Goal: Information Seeking & Learning: Learn about a topic

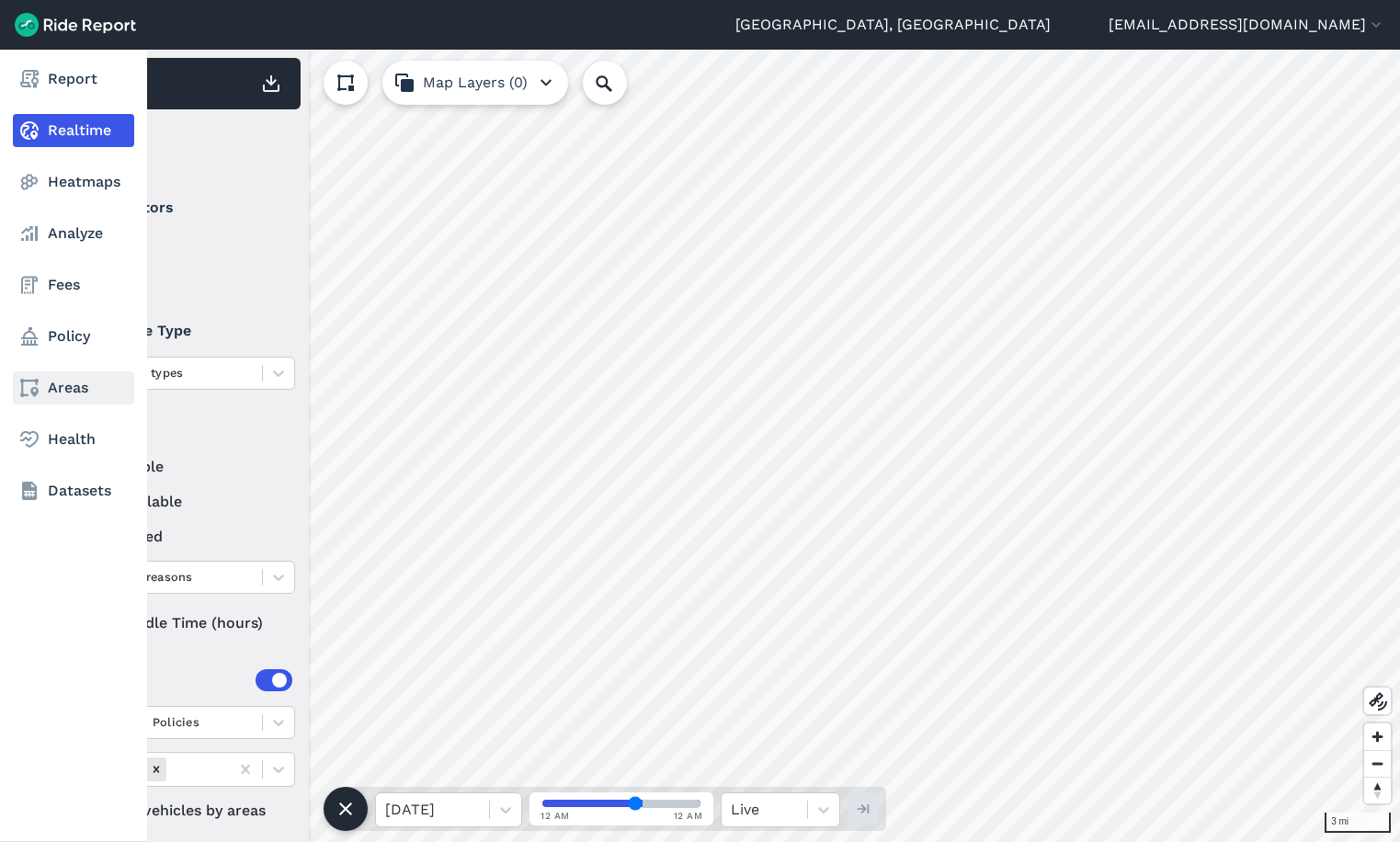
drag, startPoint x: 57, startPoint y: 384, endPoint x: 91, endPoint y: 395, distance: 35.7
click at [57, 384] on link "Areas" at bounding box center [73, 388] width 121 height 34
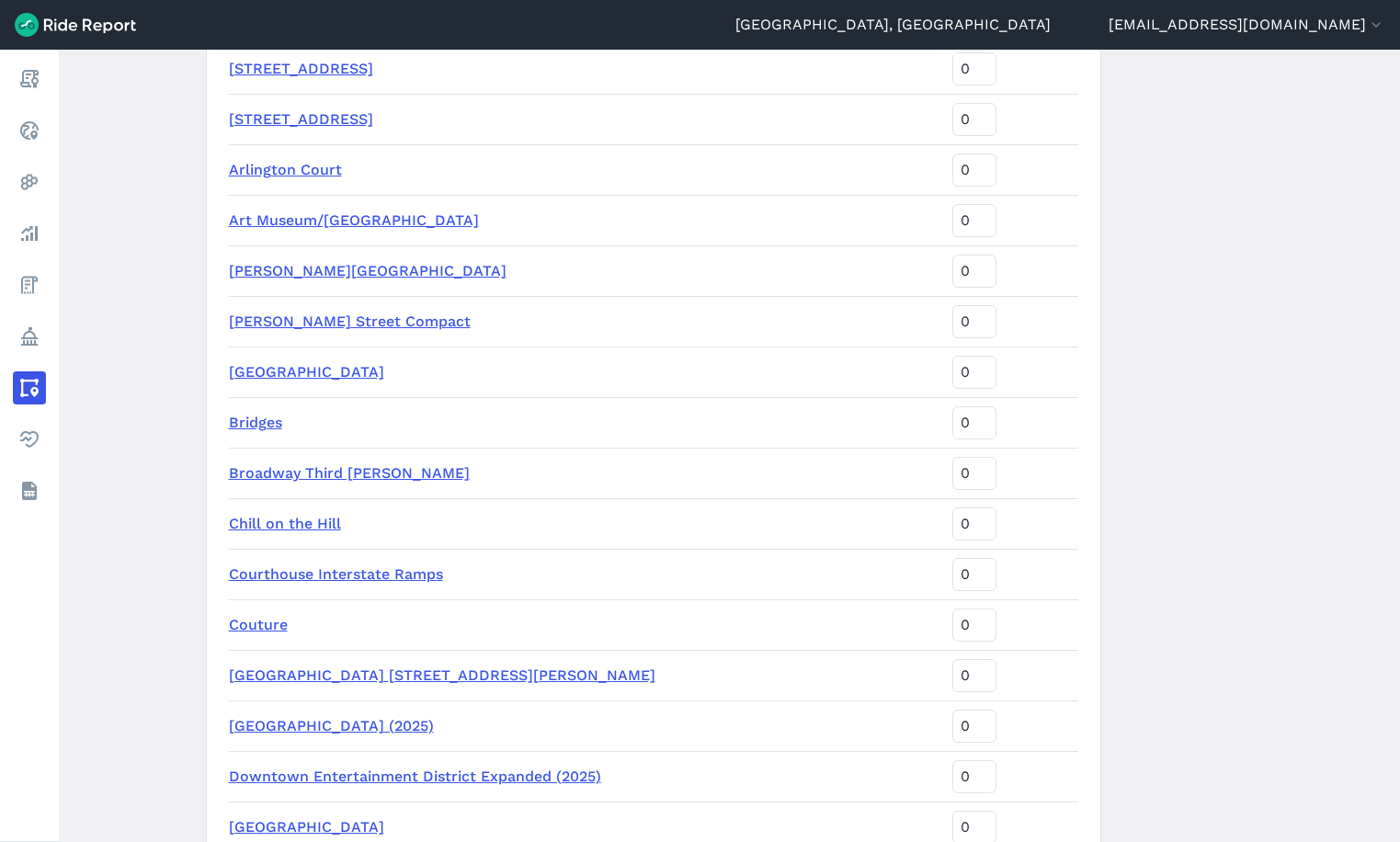
scroll to position [1288, 0]
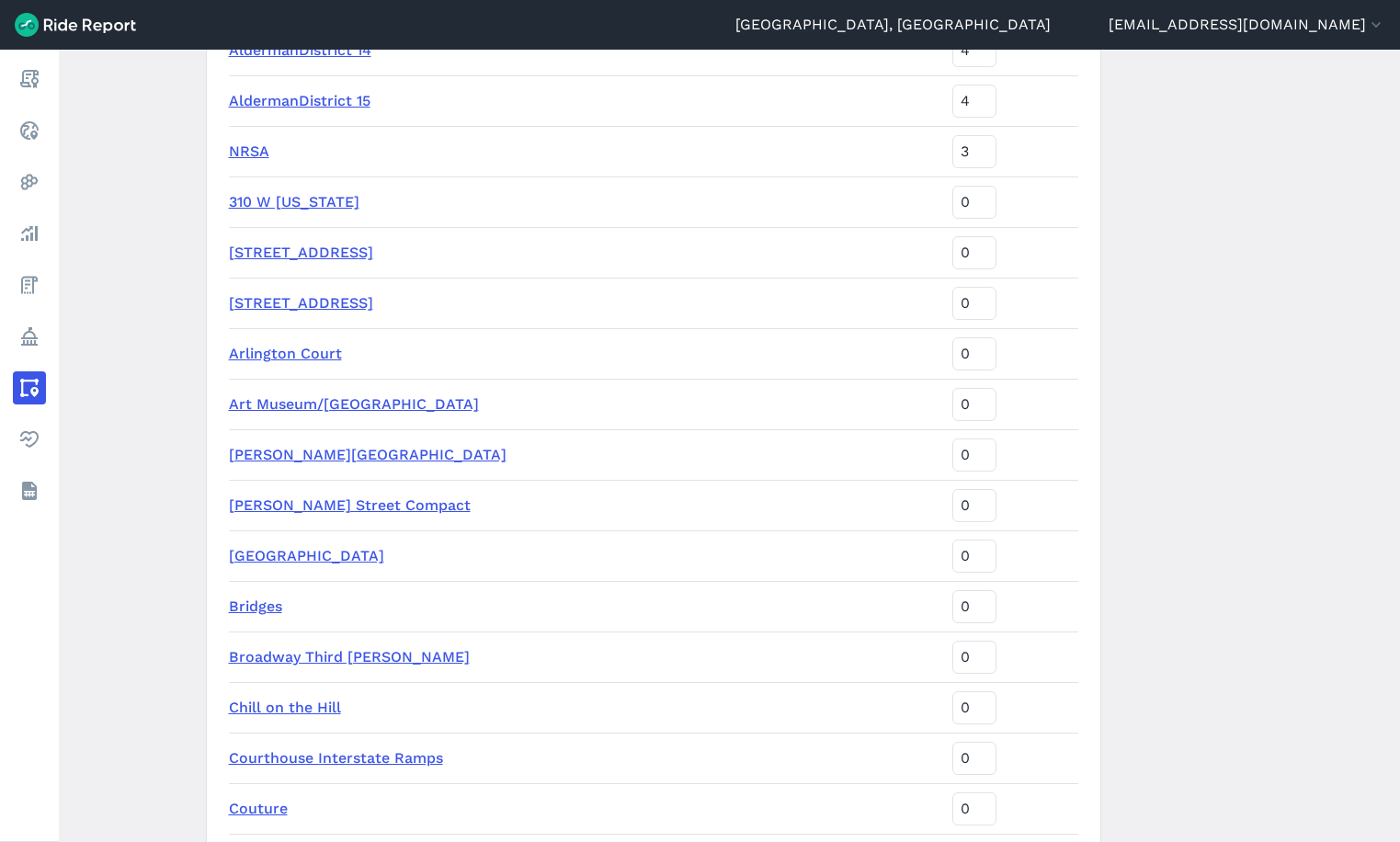
click at [298, 203] on link "310 W Wisconsin" at bounding box center [294, 202] width 130 height 18
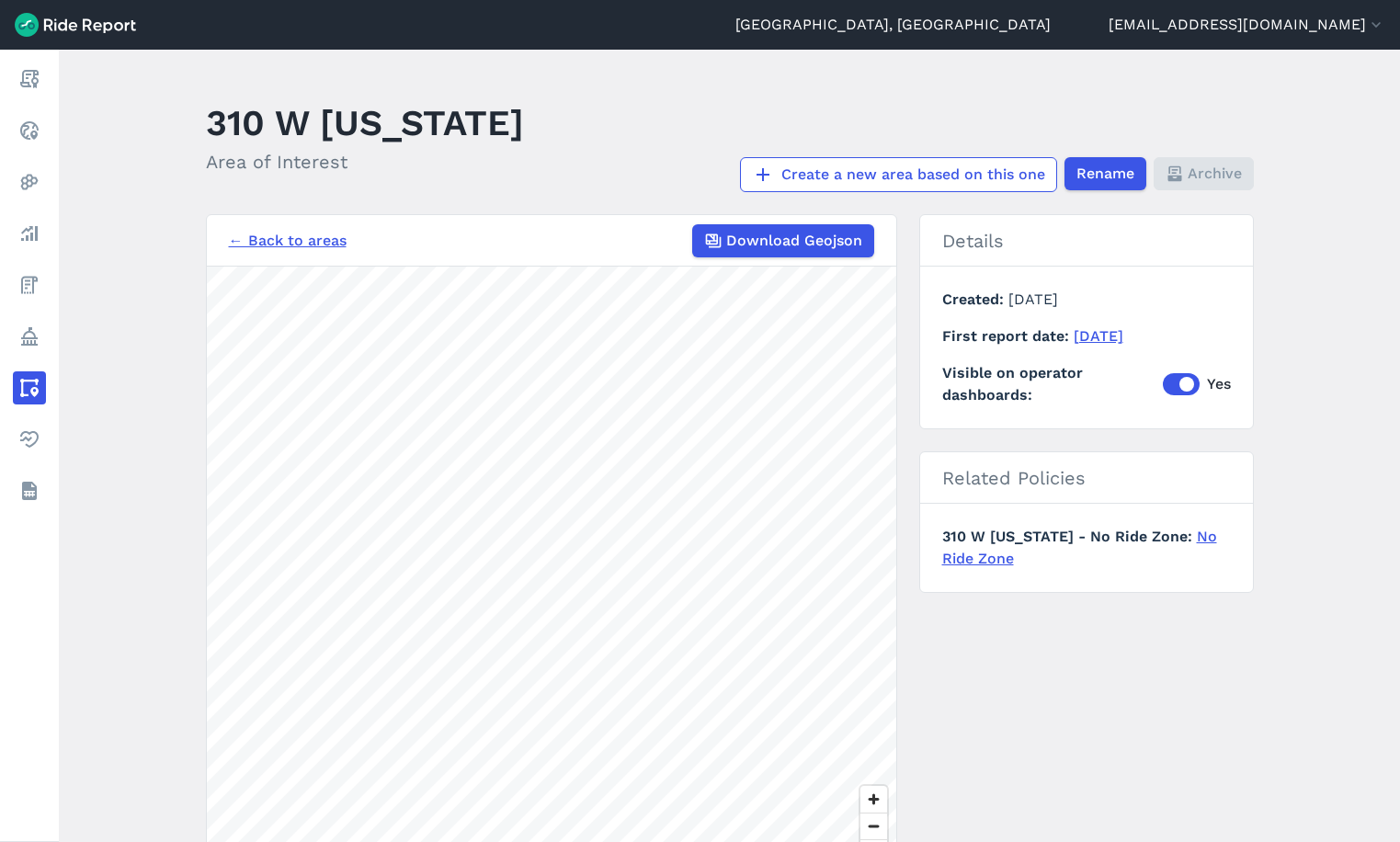
scroll to position [130, 0]
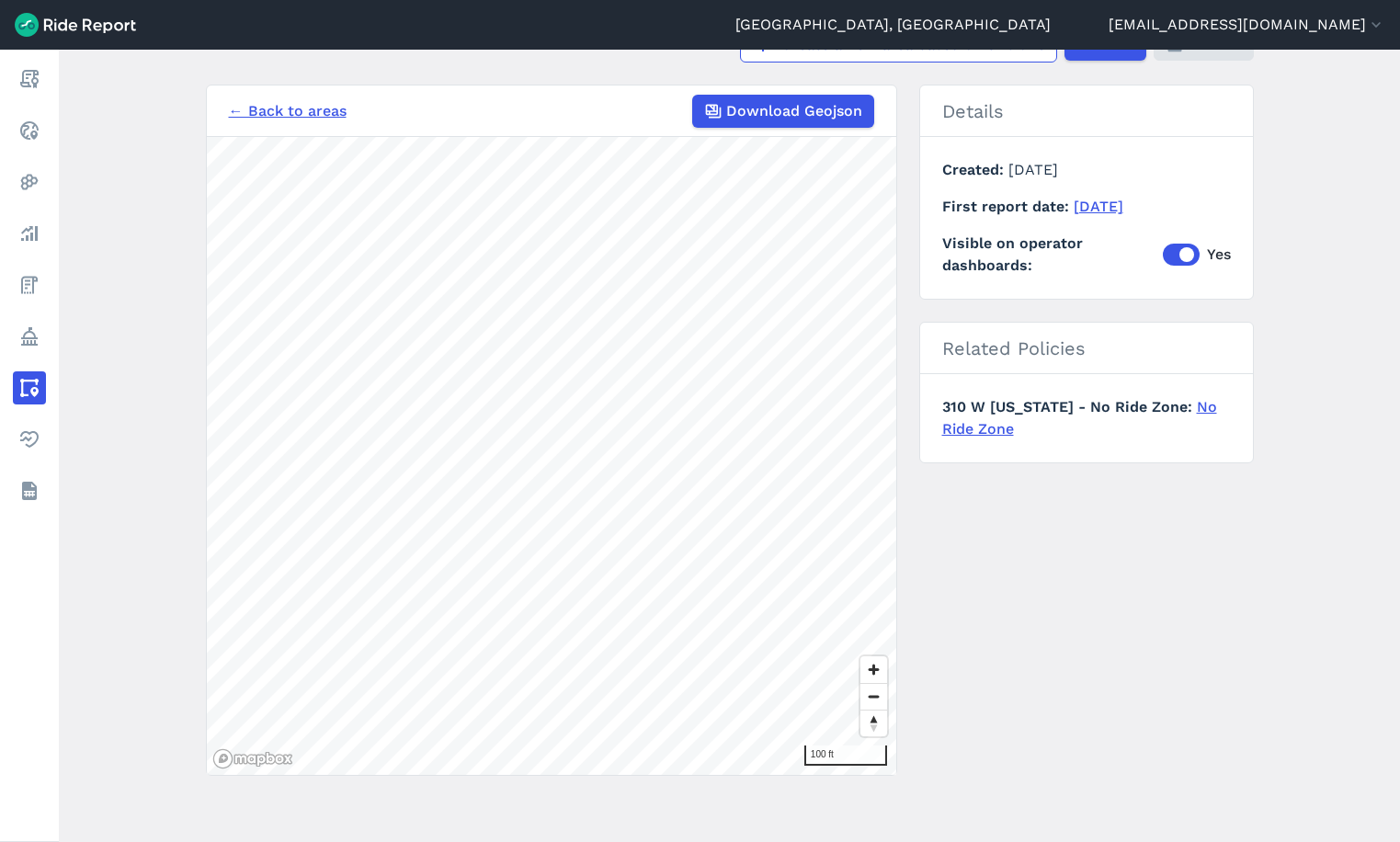
drag, startPoint x: 159, startPoint y: 199, endPoint x: 162, endPoint y: 62, distance: 137.0
click at [159, 199] on main "310 W Wisconsin Area of Interest Create a new area based on this one Rename Arc…" at bounding box center [730, 446] width 1342 height 793
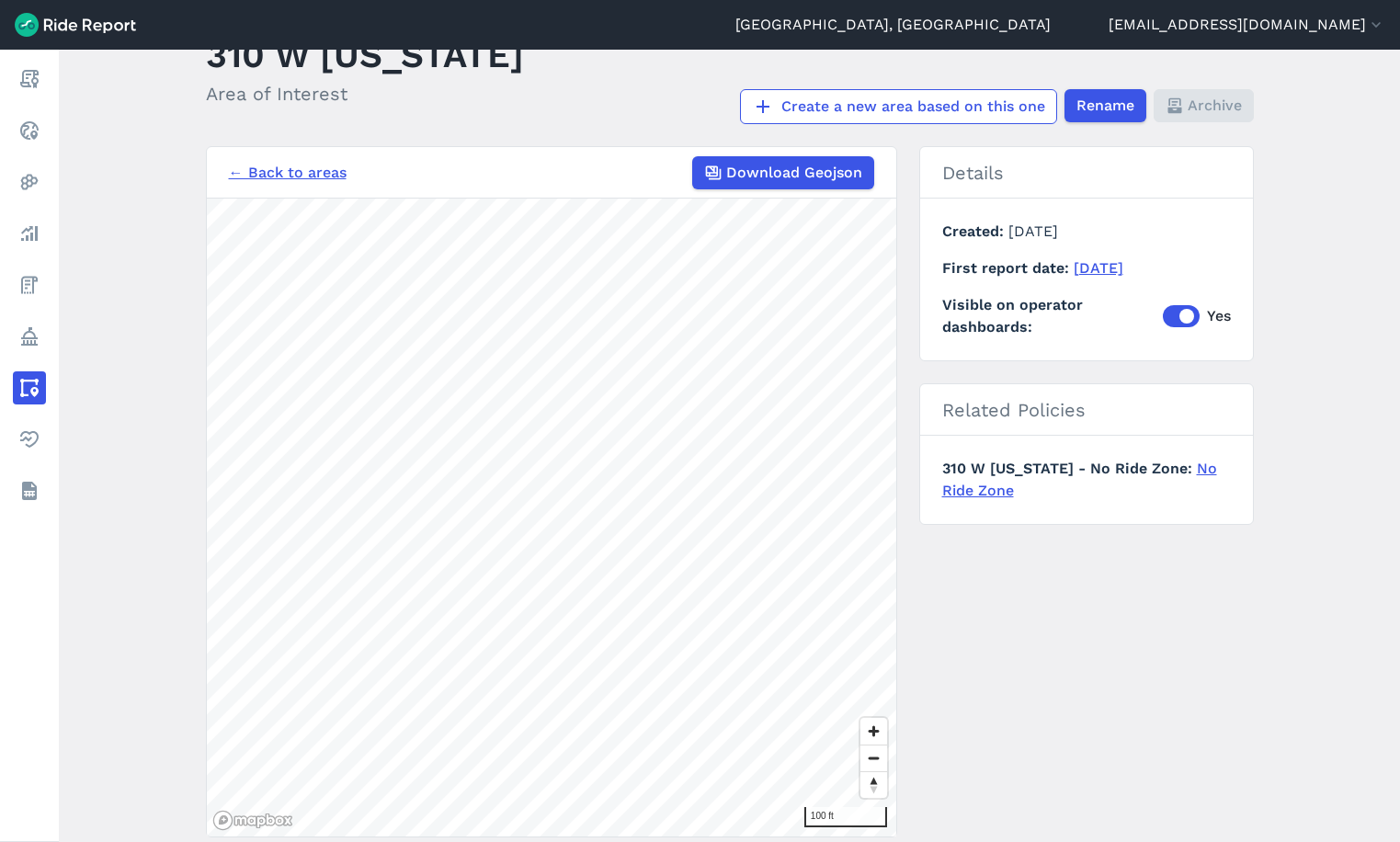
scroll to position [37, 0]
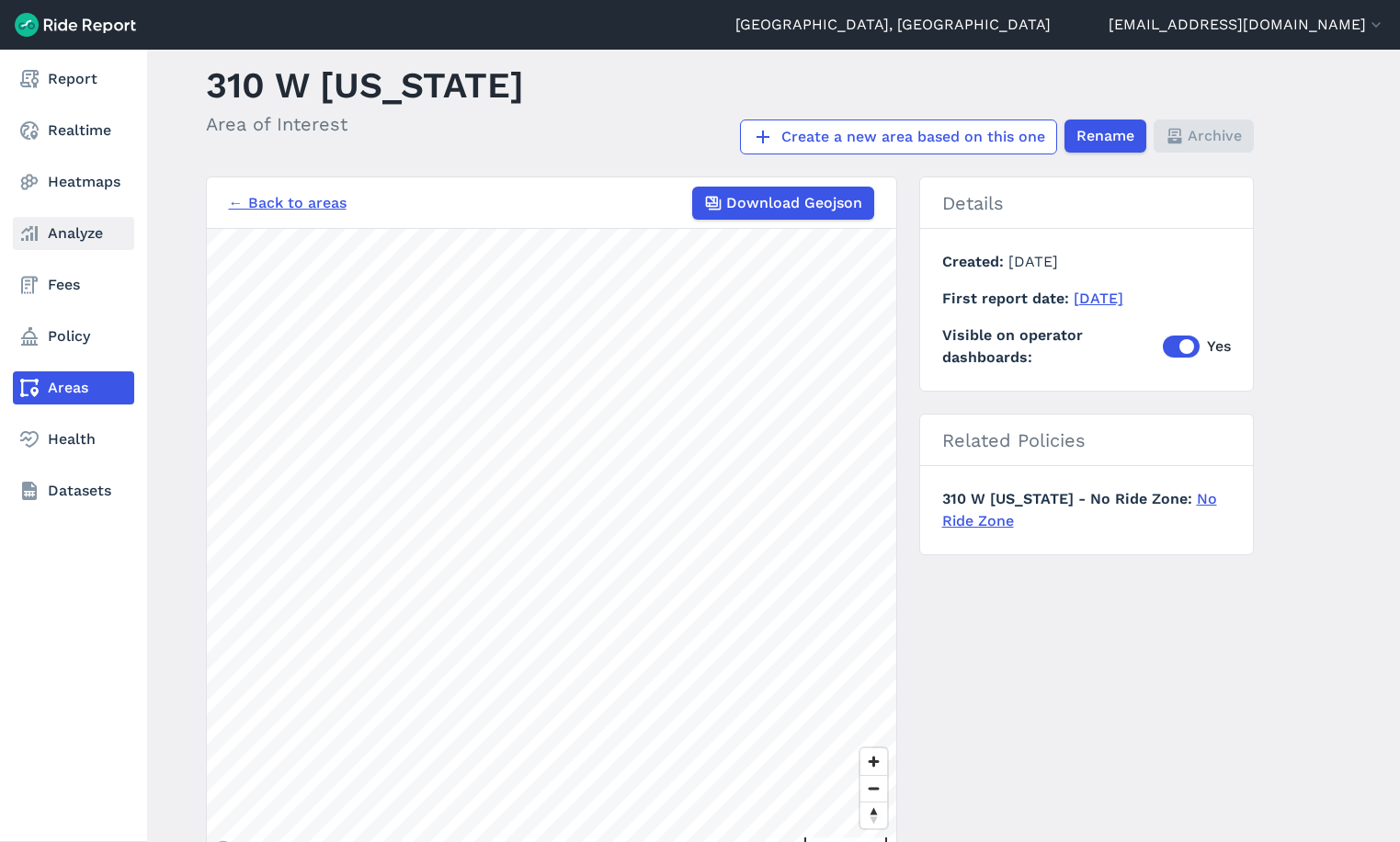
click at [42, 234] on link "Analyze" at bounding box center [73, 234] width 121 height 34
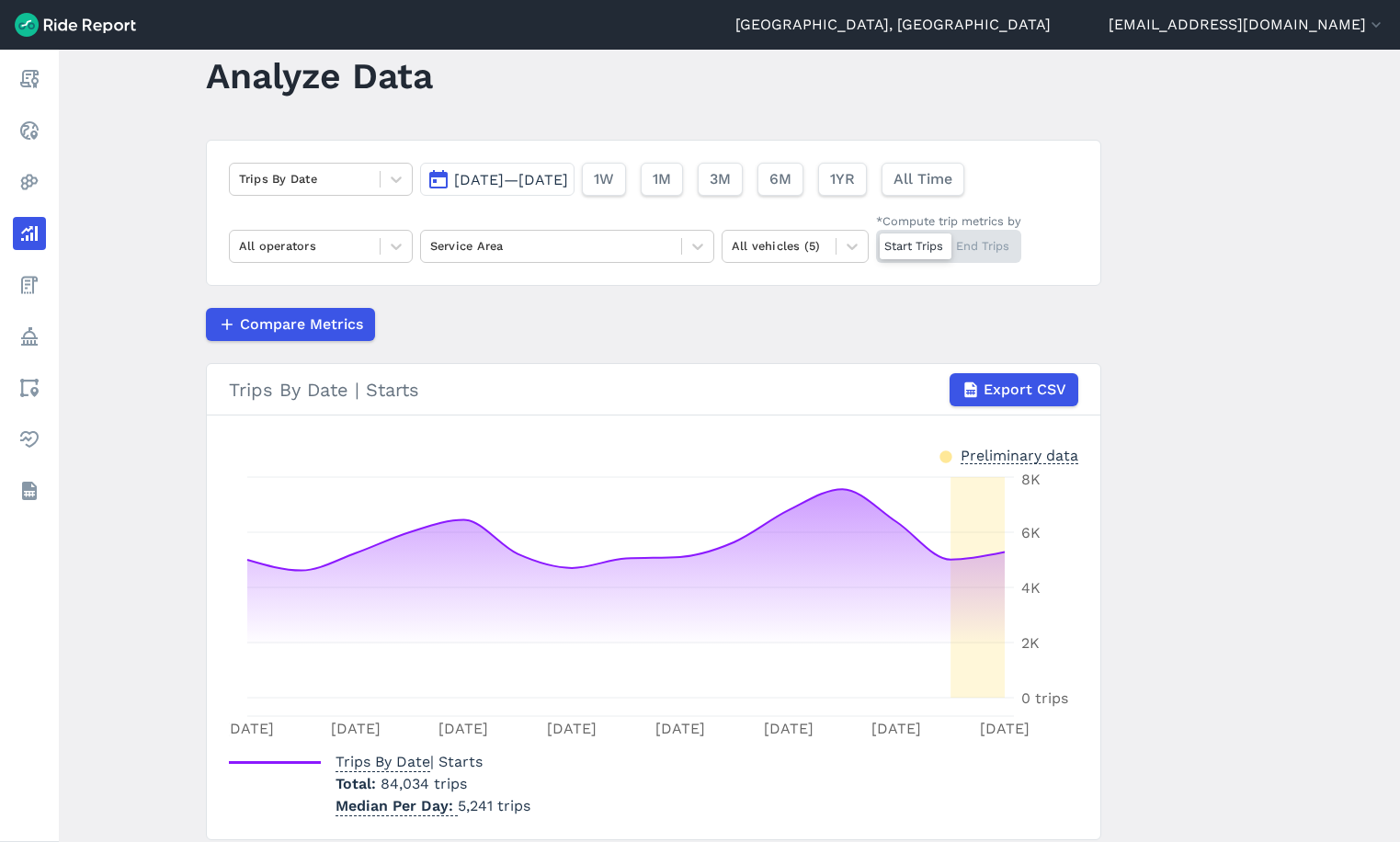
scroll to position [92, 0]
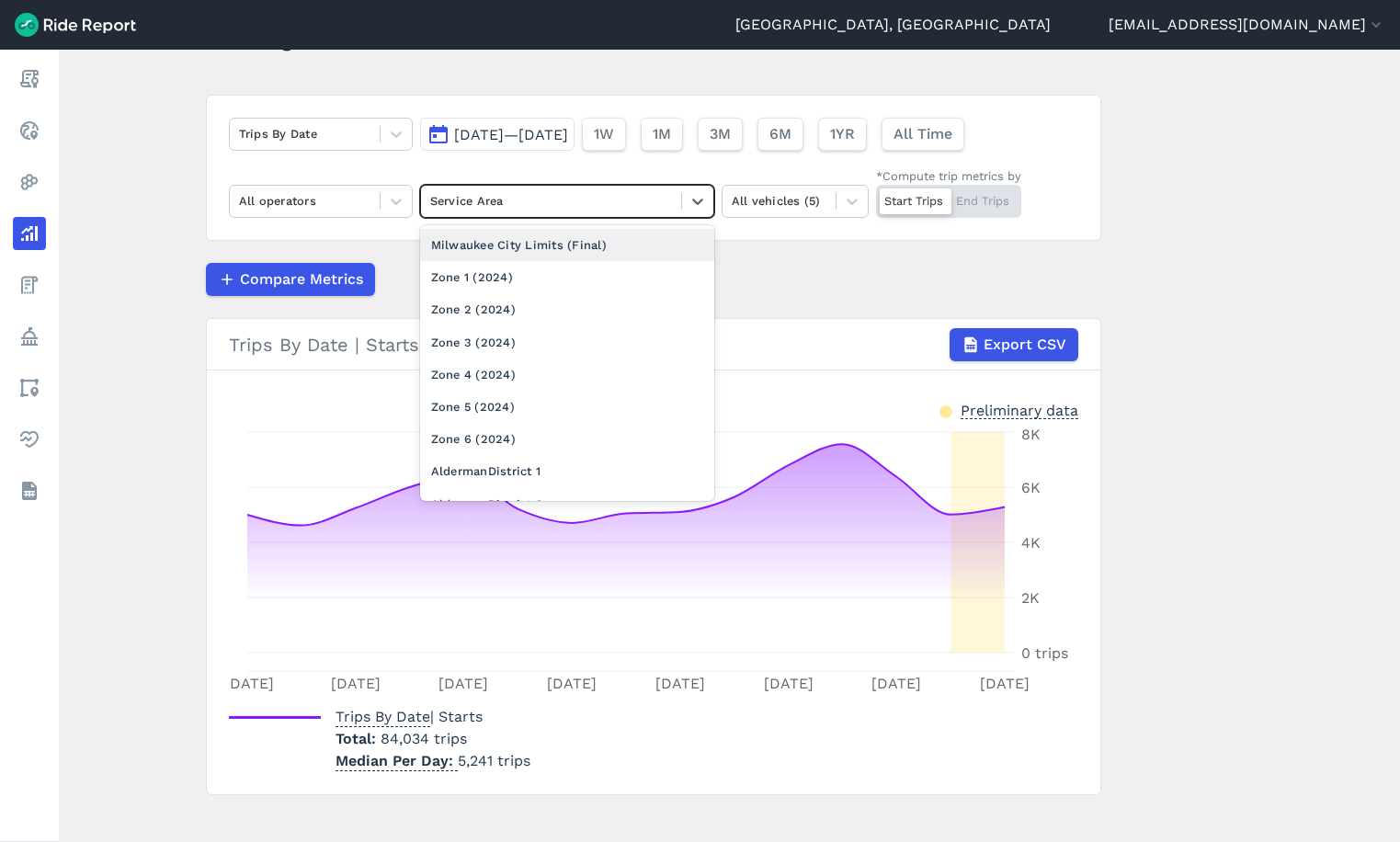
click at [543, 206] on div at bounding box center [550, 200] width 242 height 21
click at [543, 246] on div "Milwaukee City Limits (Final)" at bounding box center [567, 245] width 294 height 33
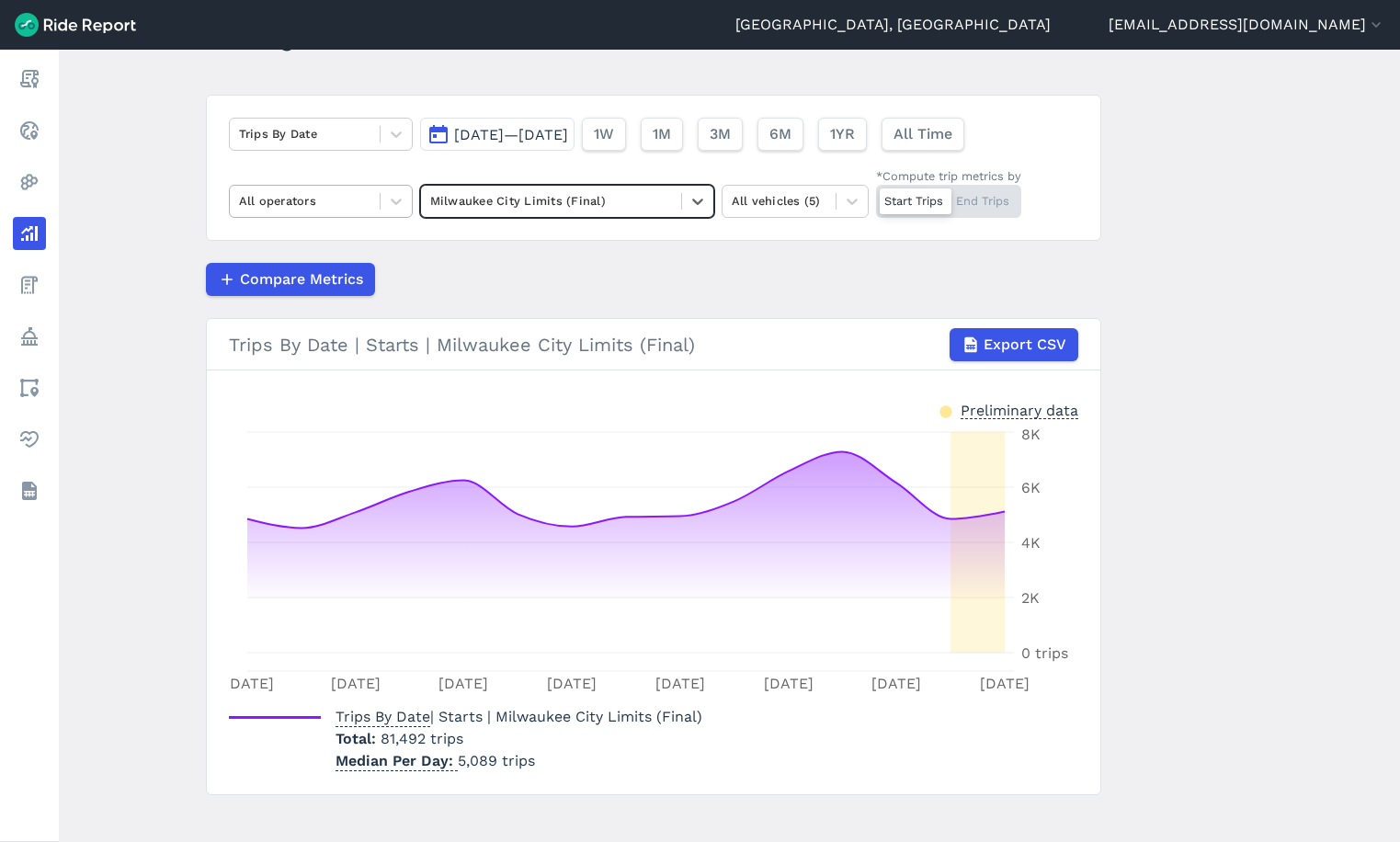
click at [332, 190] on div at bounding box center [304, 200] width 131 height 21
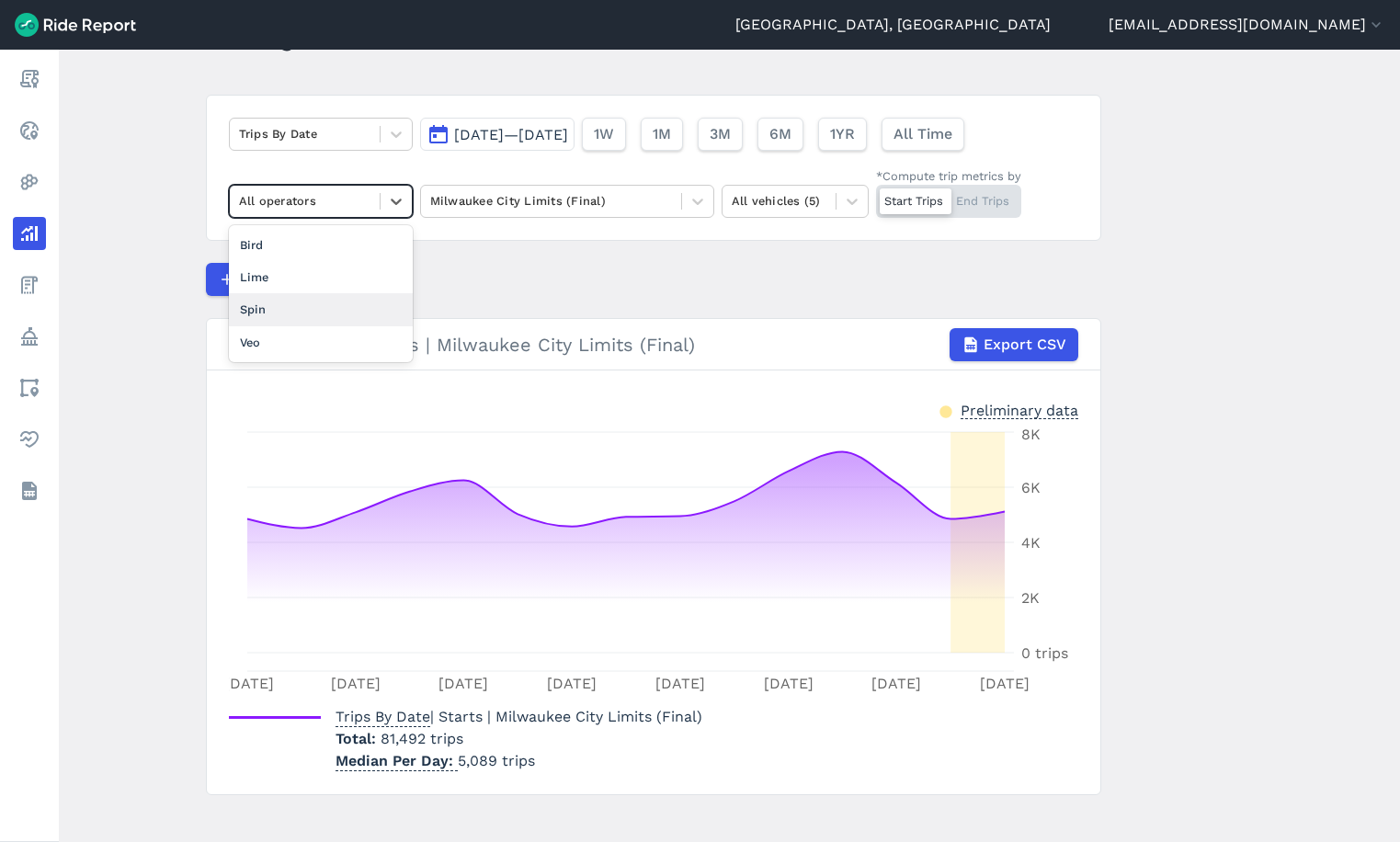
click at [297, 308] on div "Spin" at bounding box center [320, 310] width 184 height 33
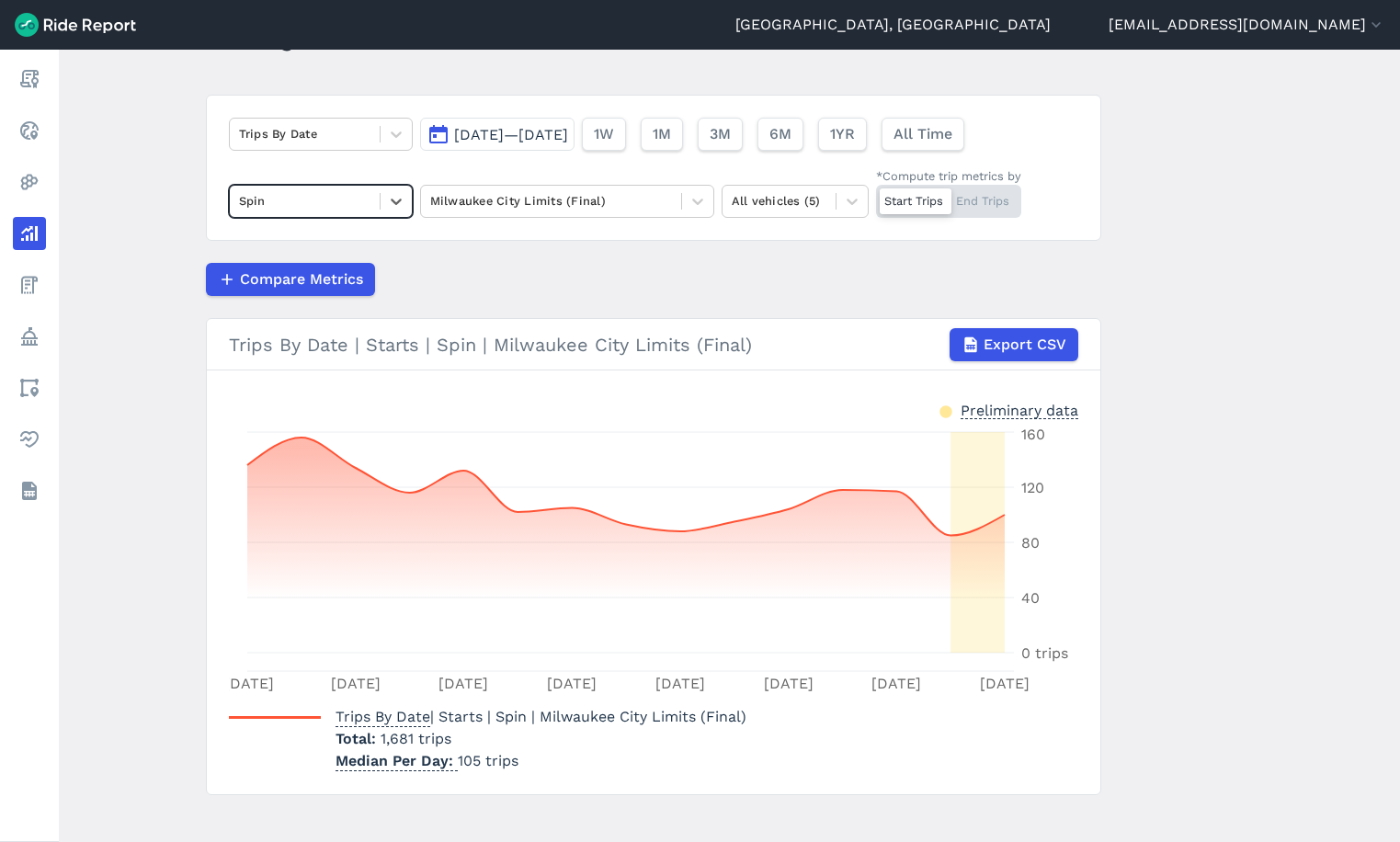
click at [529, 136] on span "[DATE]—[DATE]" at bounding box center [512, 135] width 114 height 18
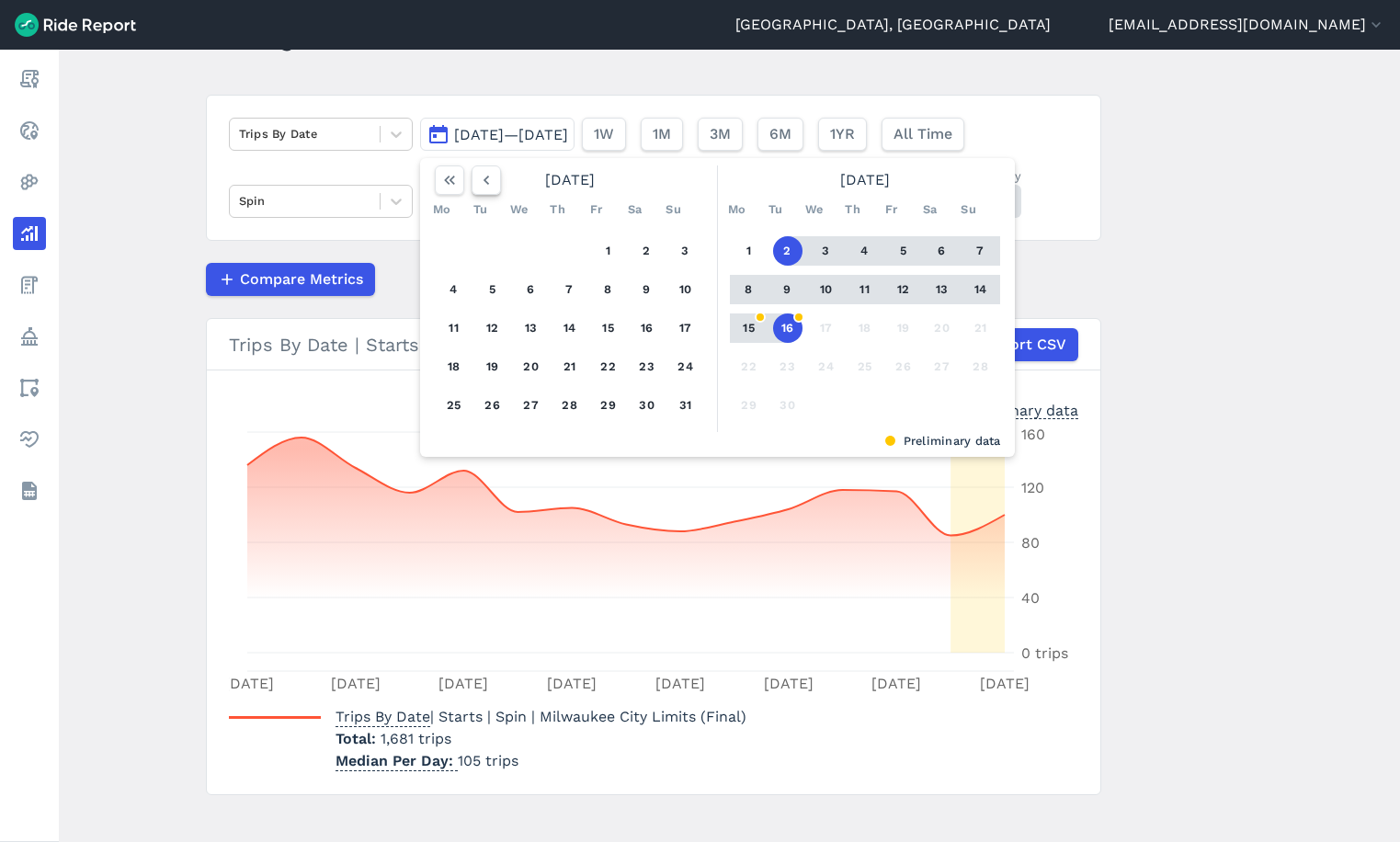
click at [478, 177] on icon "button" at bounding box center [486, 179] width 19 height 19
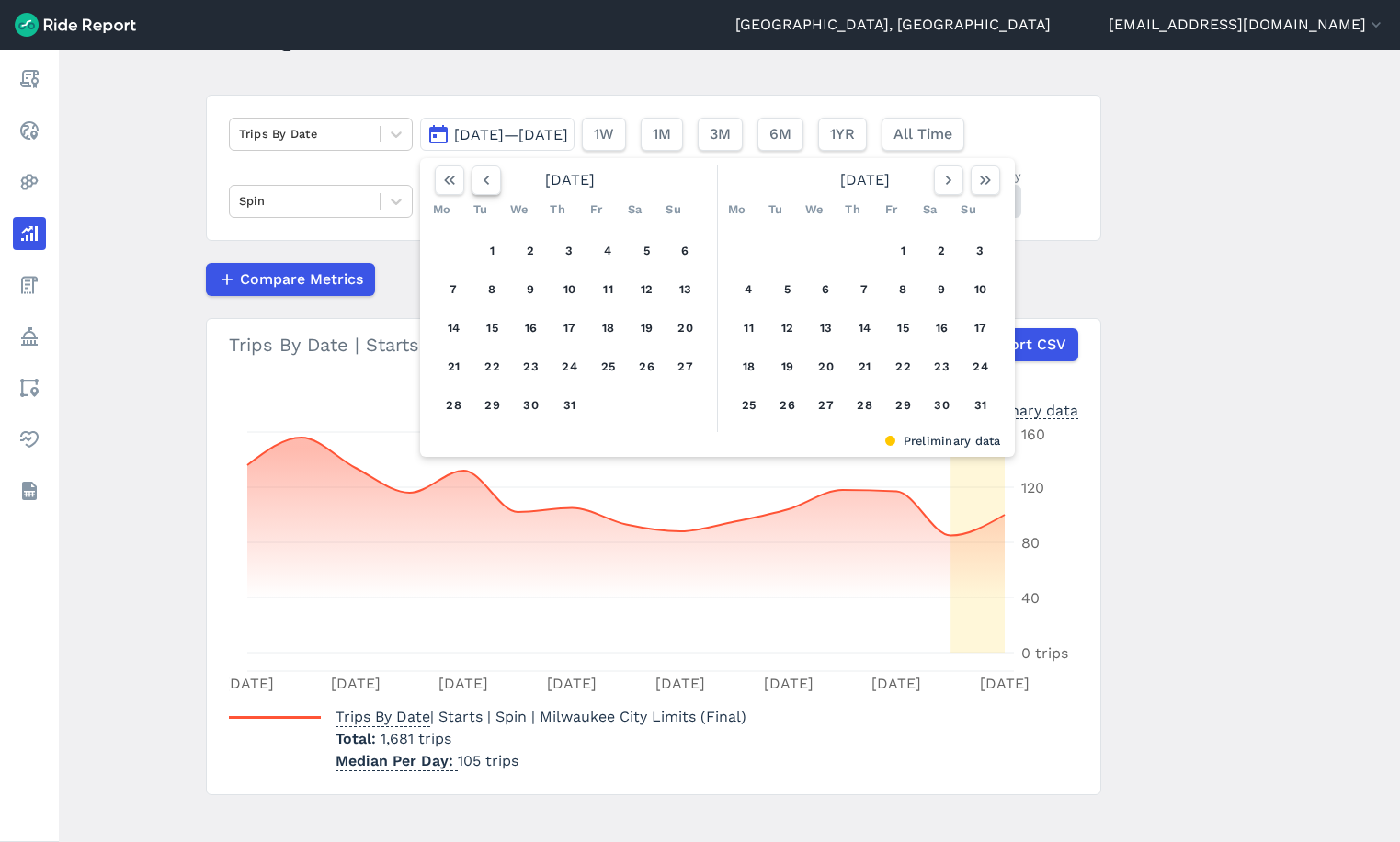
click at [478, 177] on icon "button" at bounding box center [486, 179] width 19 height 19
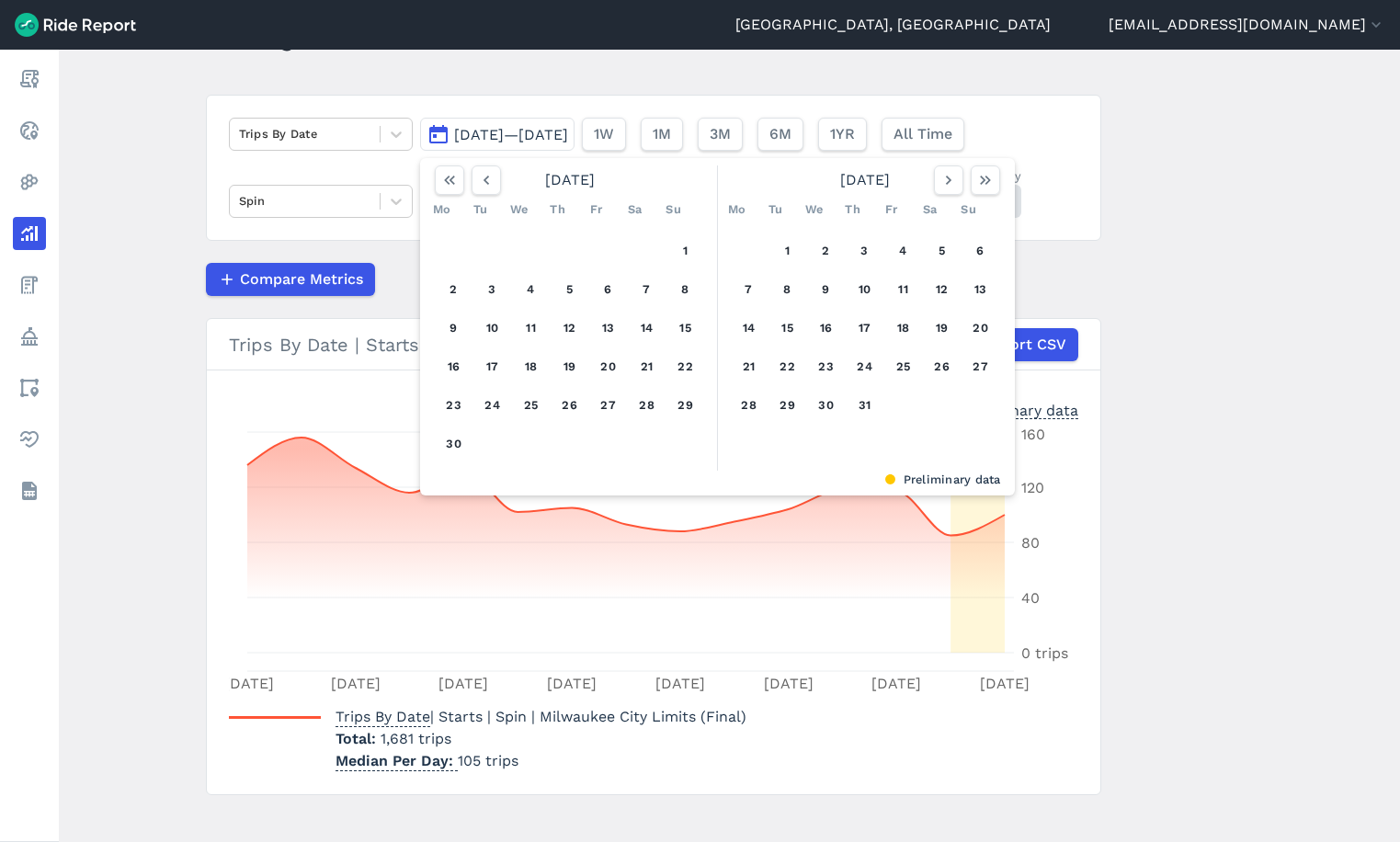
click at [684, 245] on button "1" at bounding box center [686, 251] width 30 height 30
click at [978, 182] on icon "button" at bounding box center [985, 179] width 19 height 19
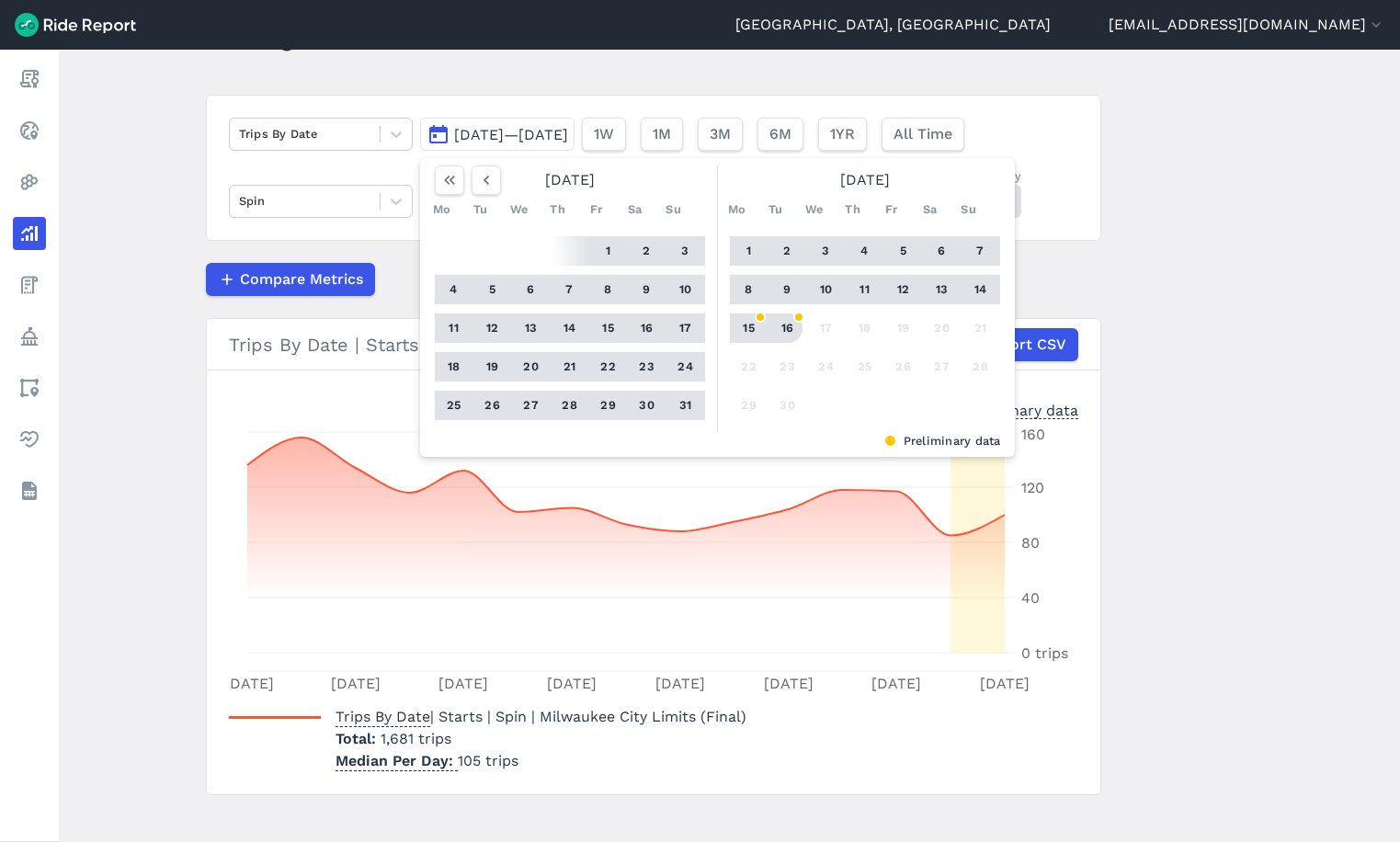
click at [783, 328] on button "16" at bounding box center [788, 328] width 30 height 30
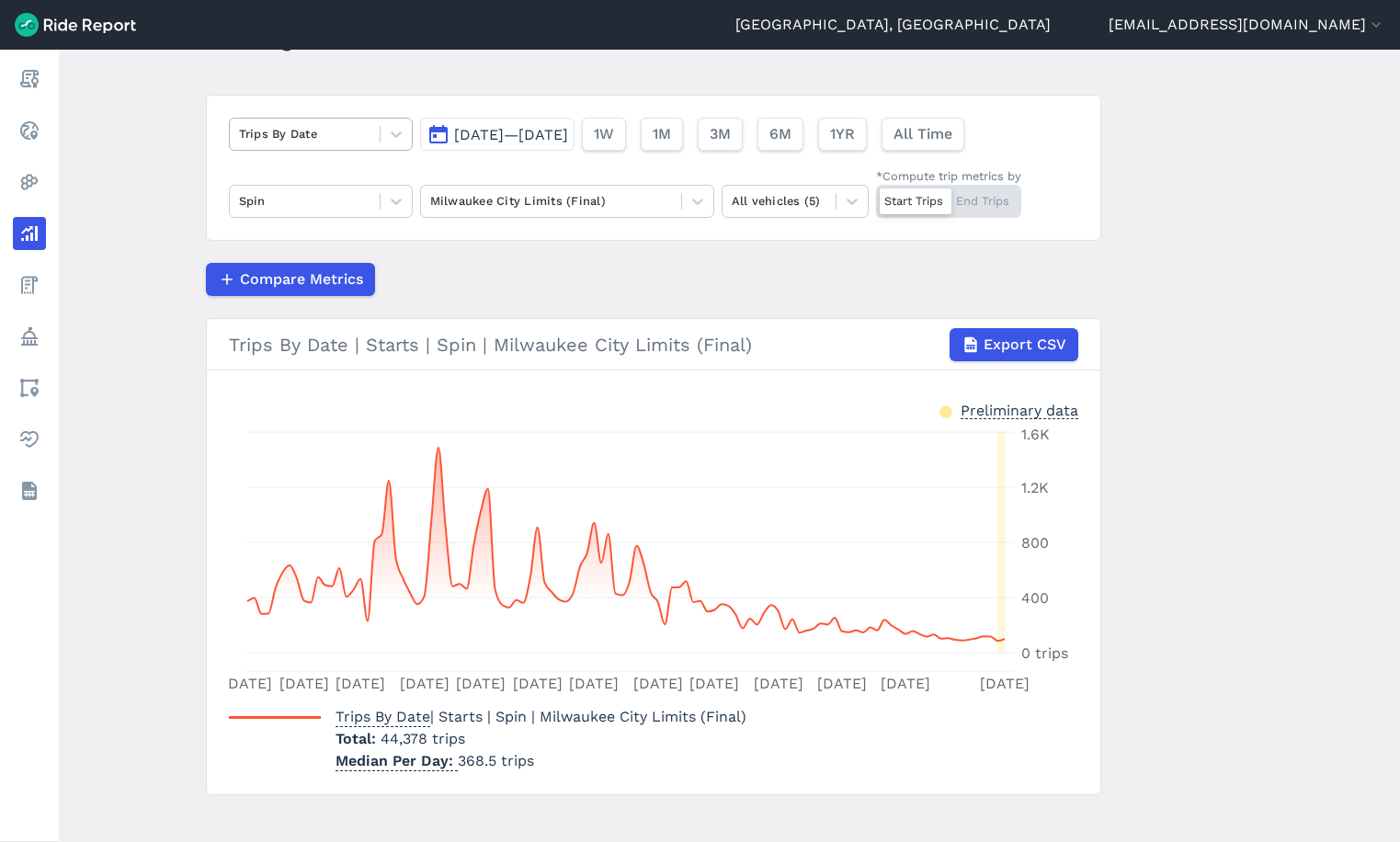
click at [335, 131] on div at bounding box center [304, 133] width 131 height 21
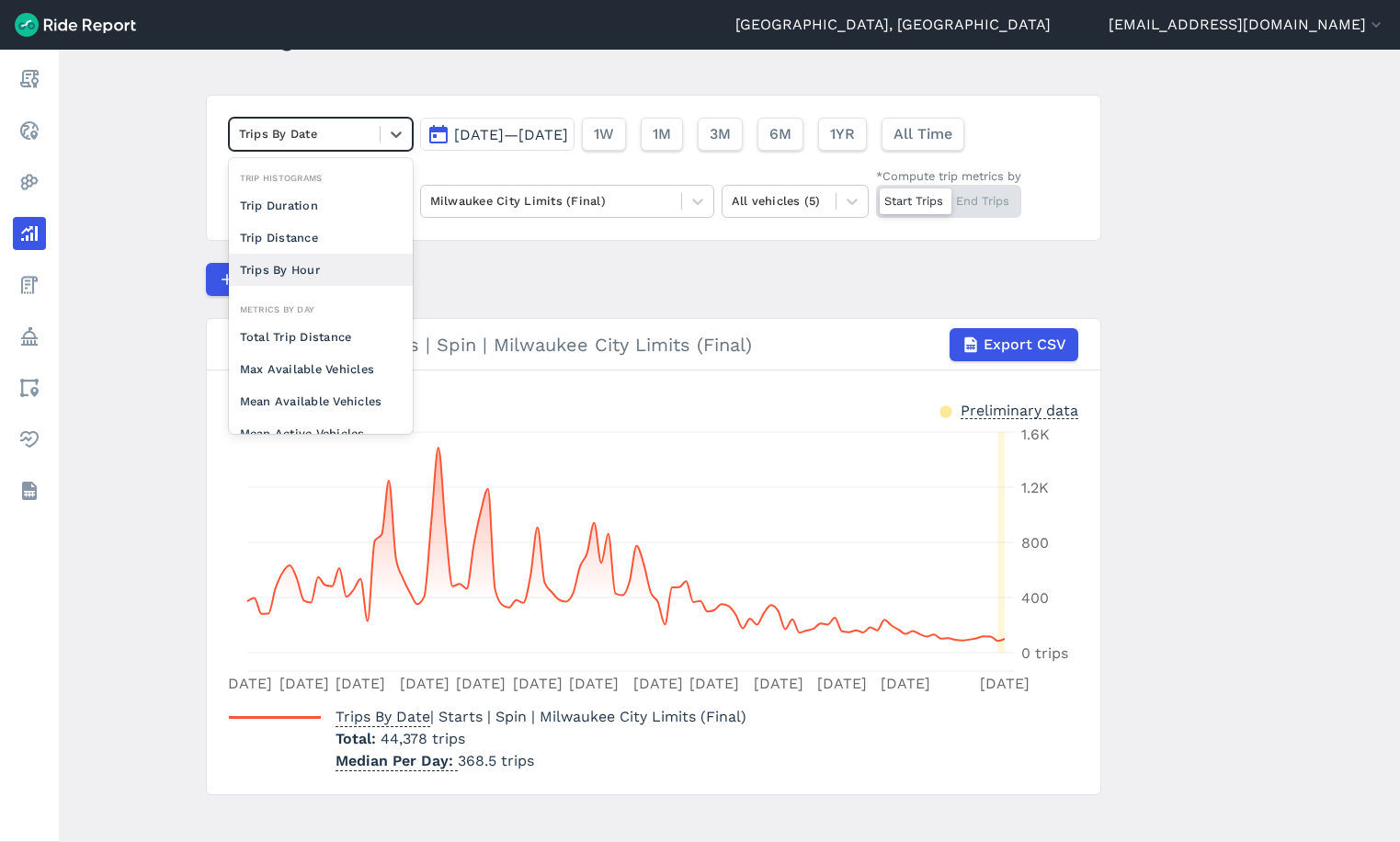
scroll to position [92, 0]
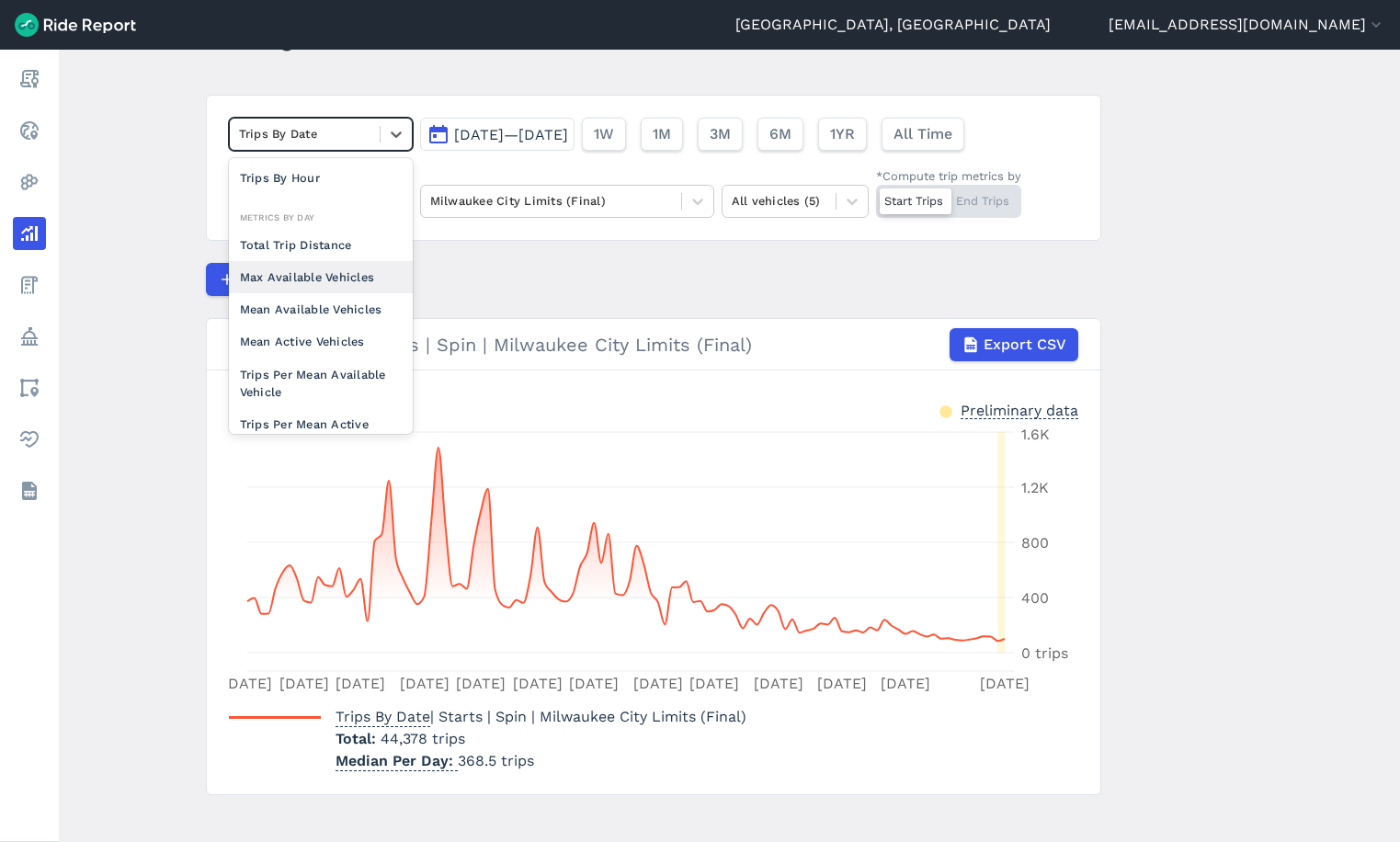
click at [341, 284] on div "Max Available Vehicles" at bounding box center [320, 277] width 184 height 33
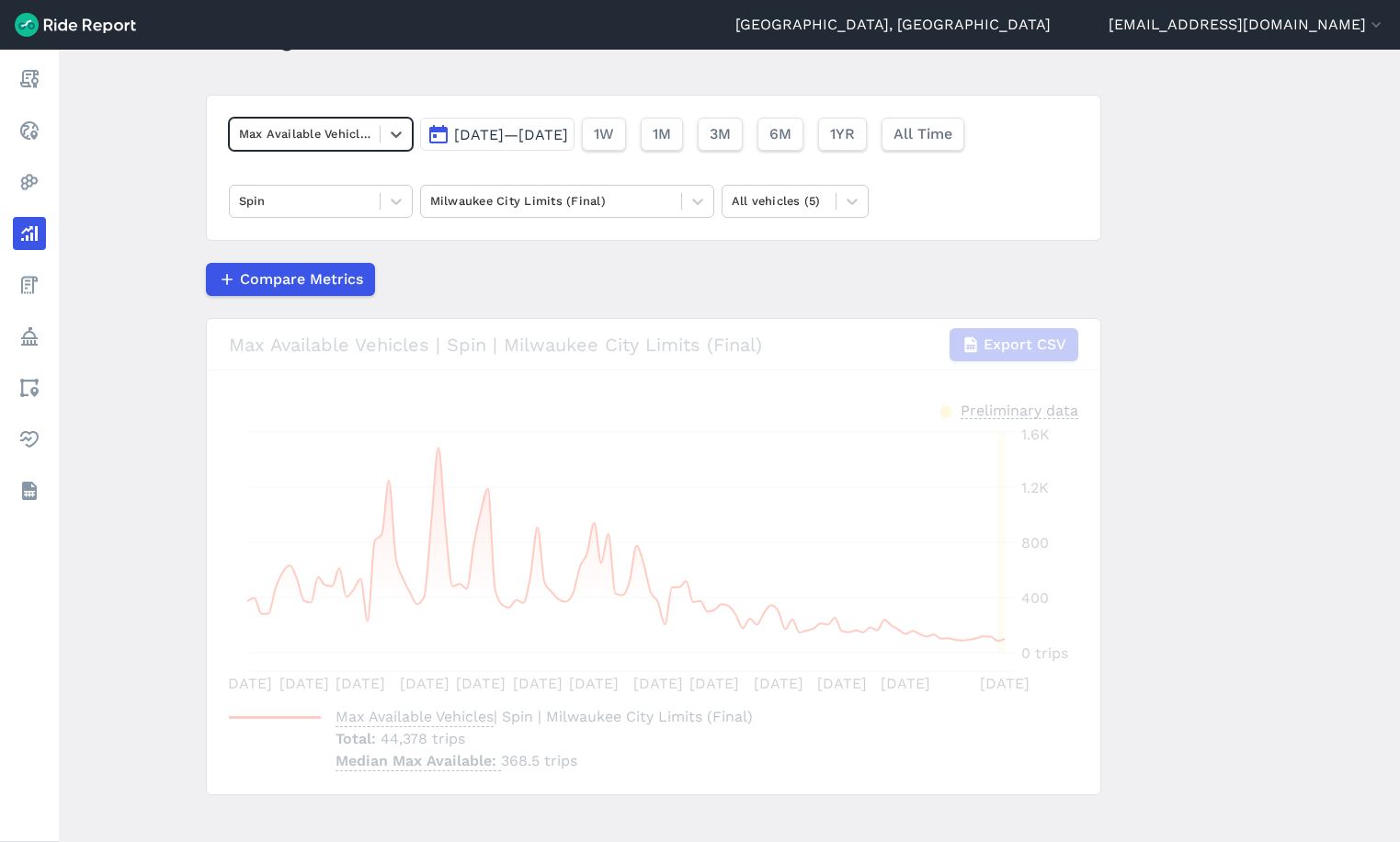
scroll to position [89, 0]
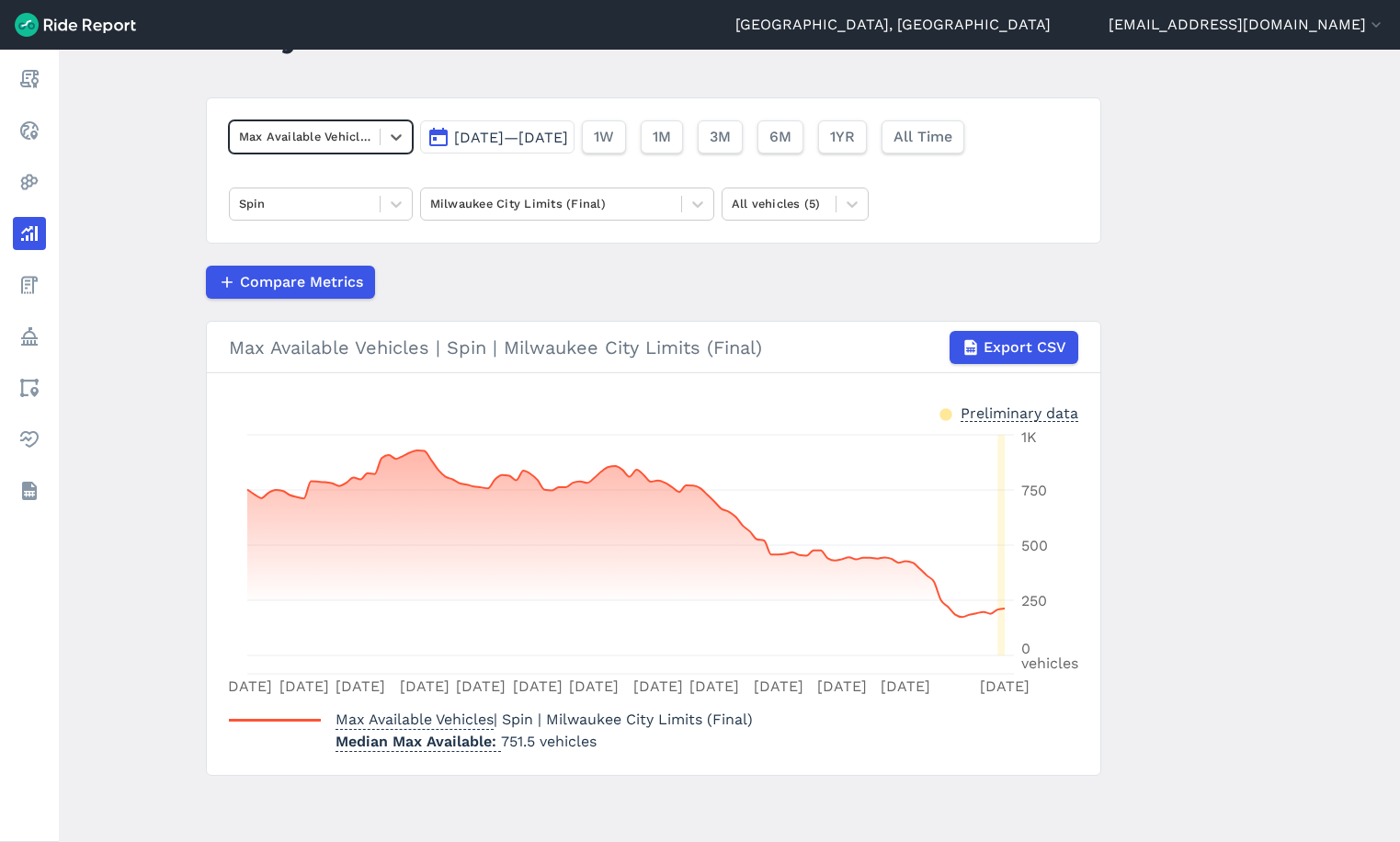
click at [317, 137] on div at bounding box center [304, 136] width 131 height 21
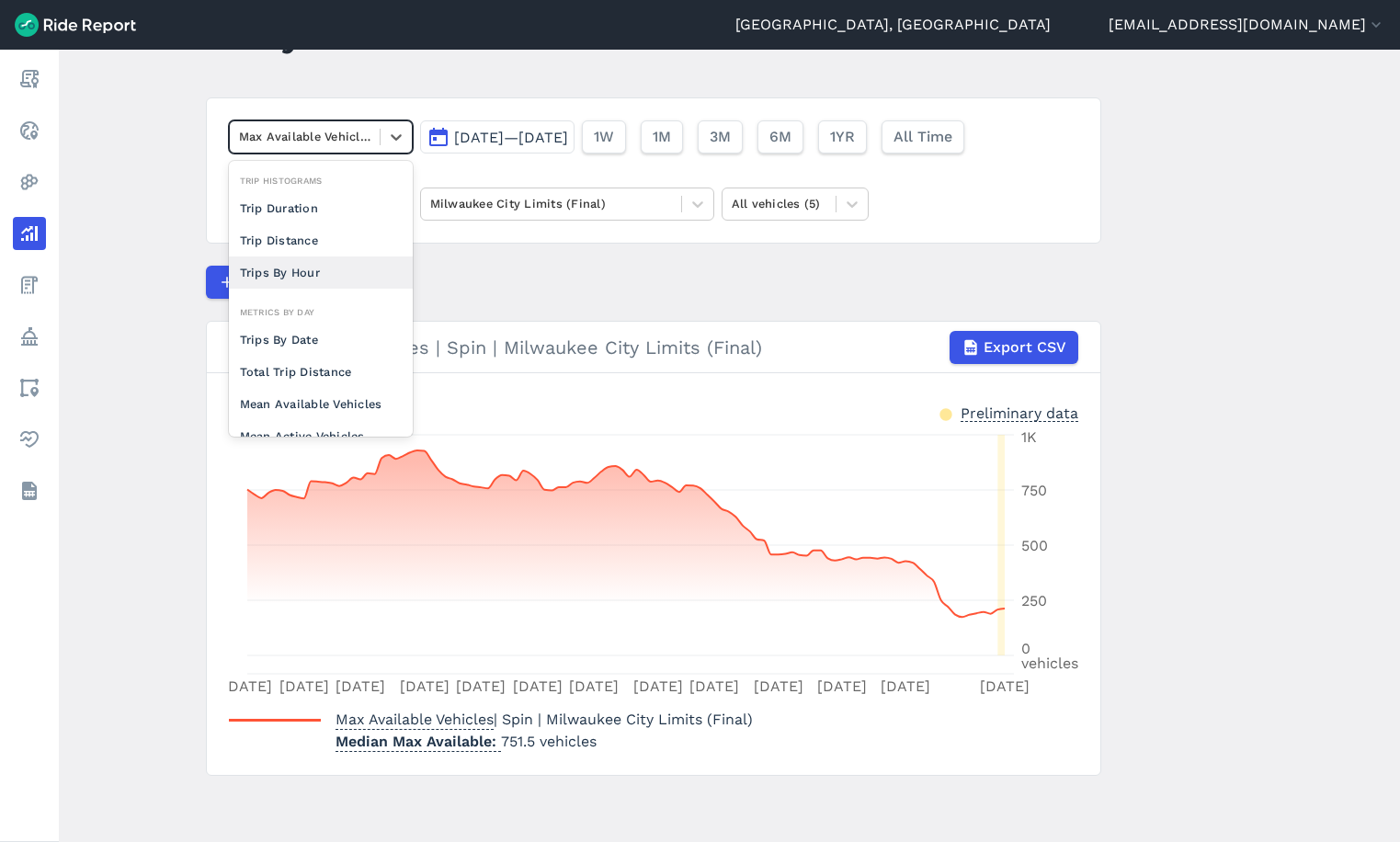
click at [294, 275] on div "Trips By Hour" at bounding box center [320, 272] width 184 height 33
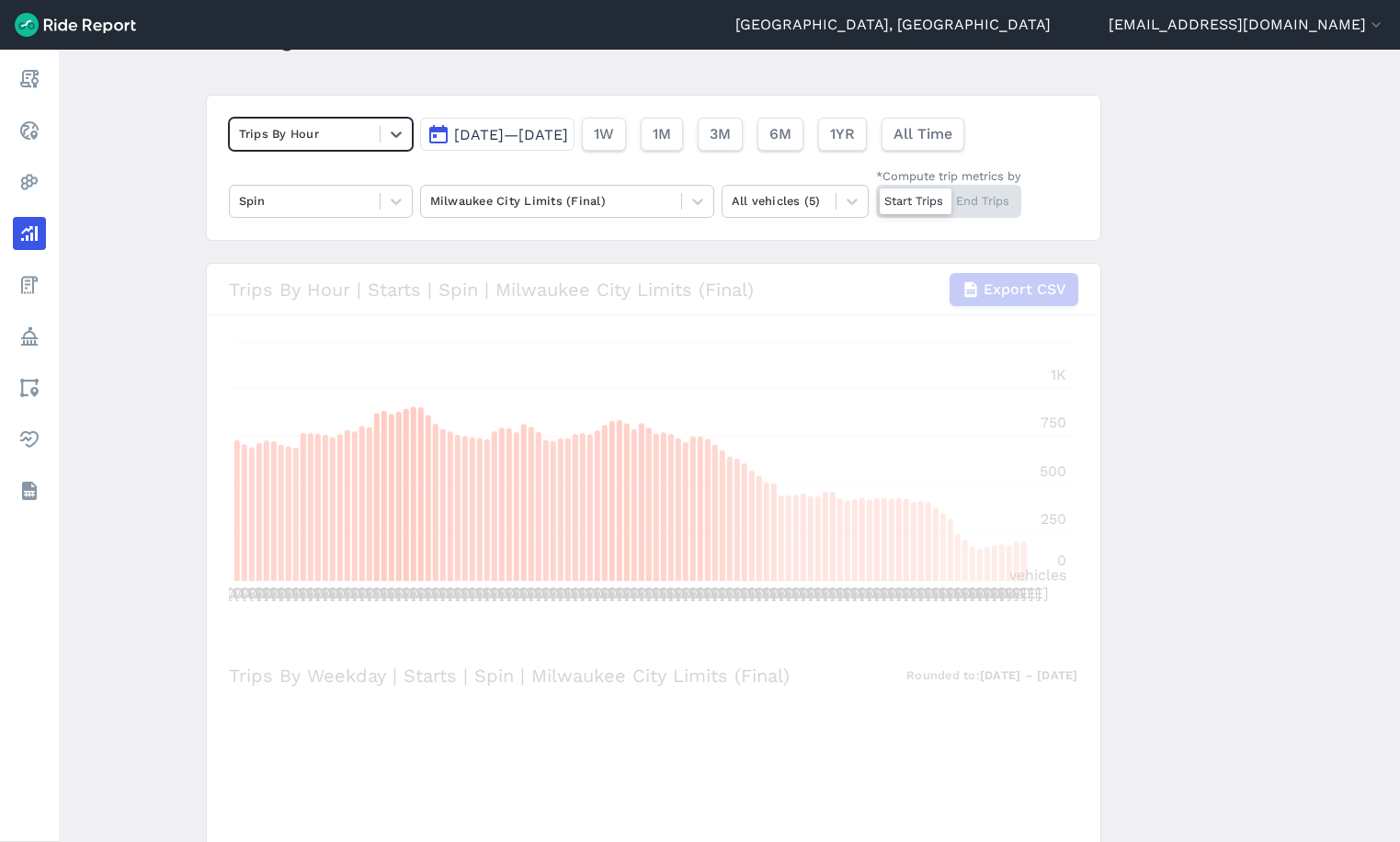
click at [290, 149] on div "Trips By Hour" at bounding box center [320, 134] width 184 height 34
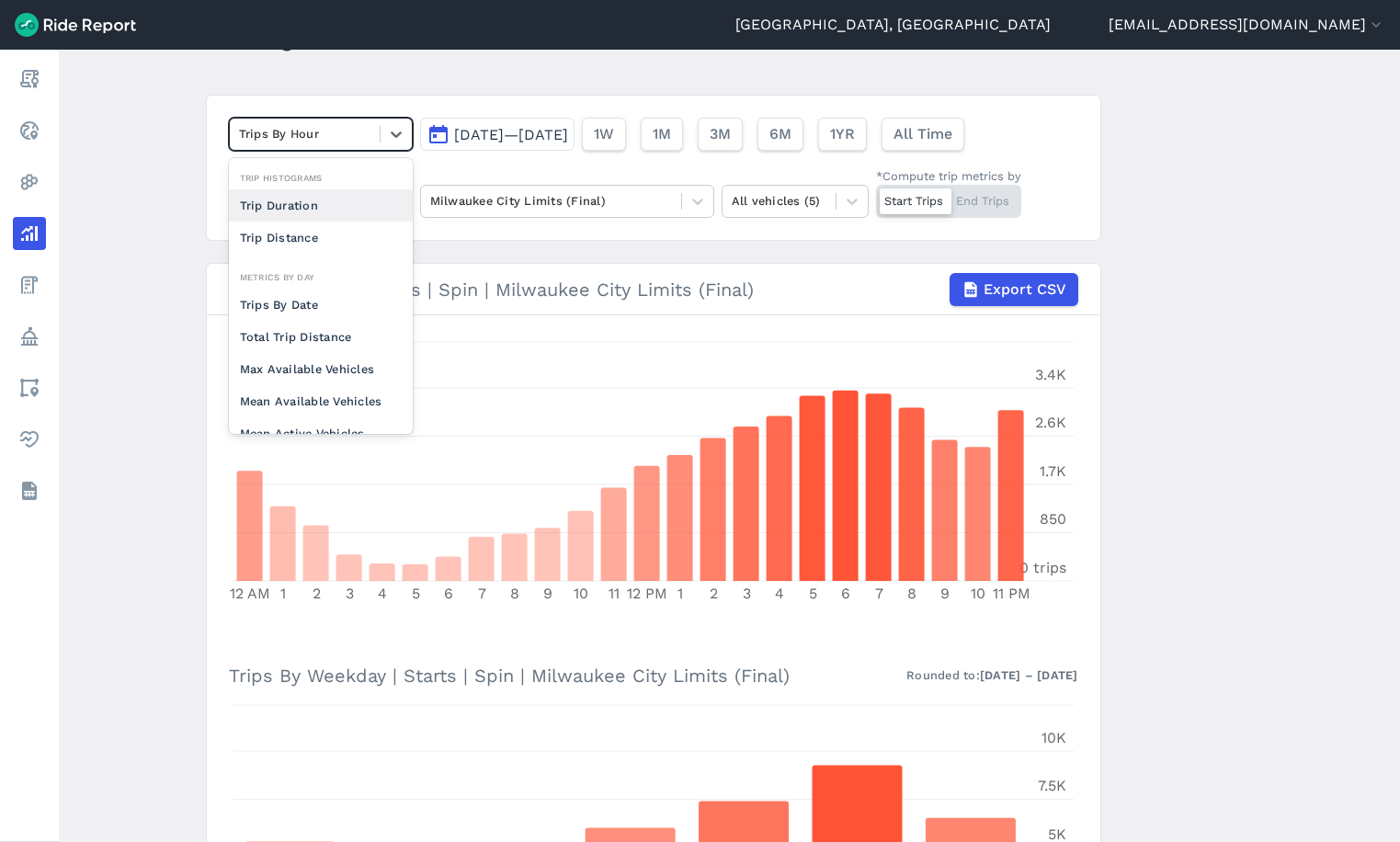
click at [308, 207] on div "Trip Duration" at bounding box center [320, 205] width 184 height 33
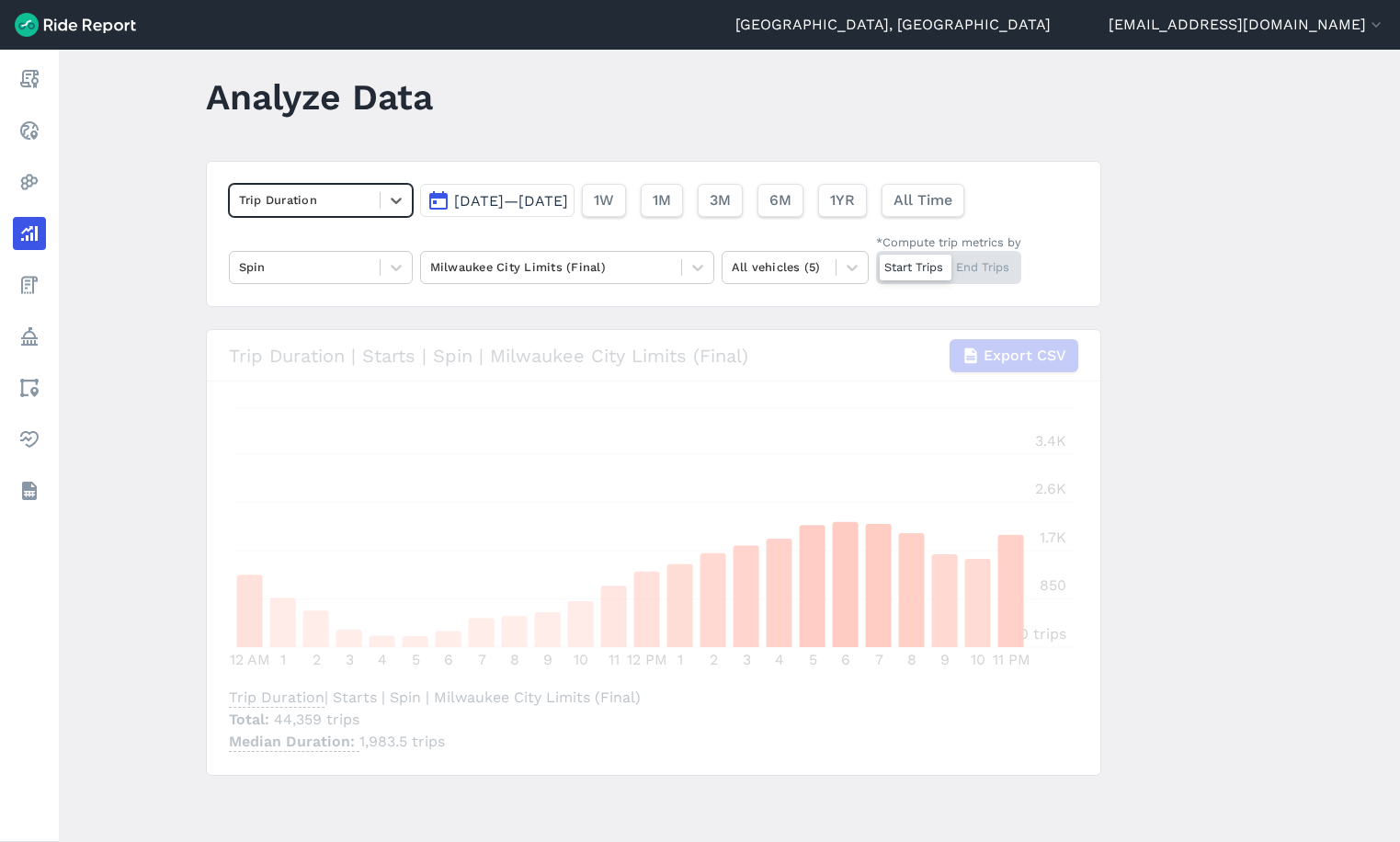
click at [310, 203] on div at bounding box center [304, 199] width 131 height 21
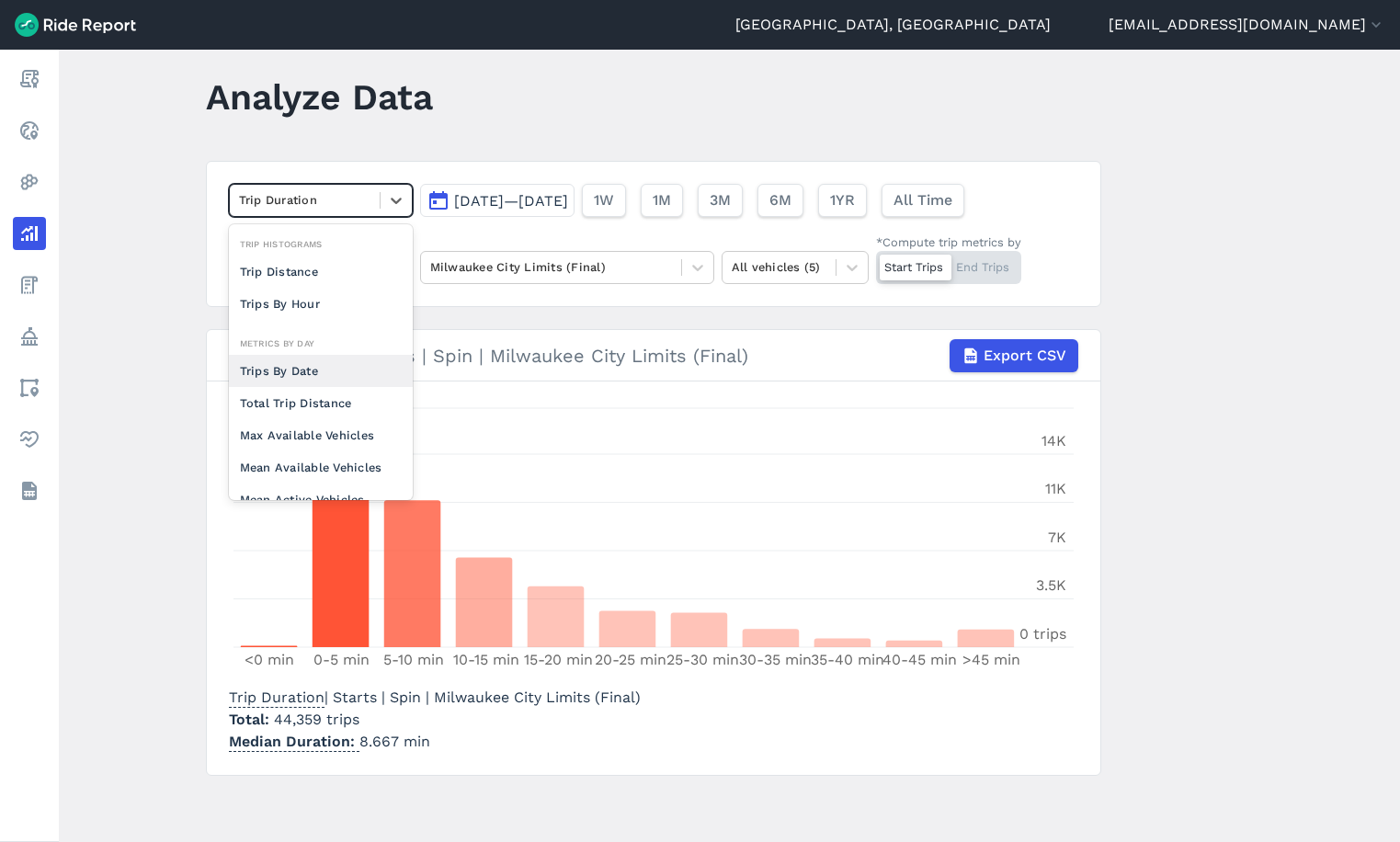
click at [307, 371] on div "Trips By Date" at bounding box center [320, 371] width 184 height 33
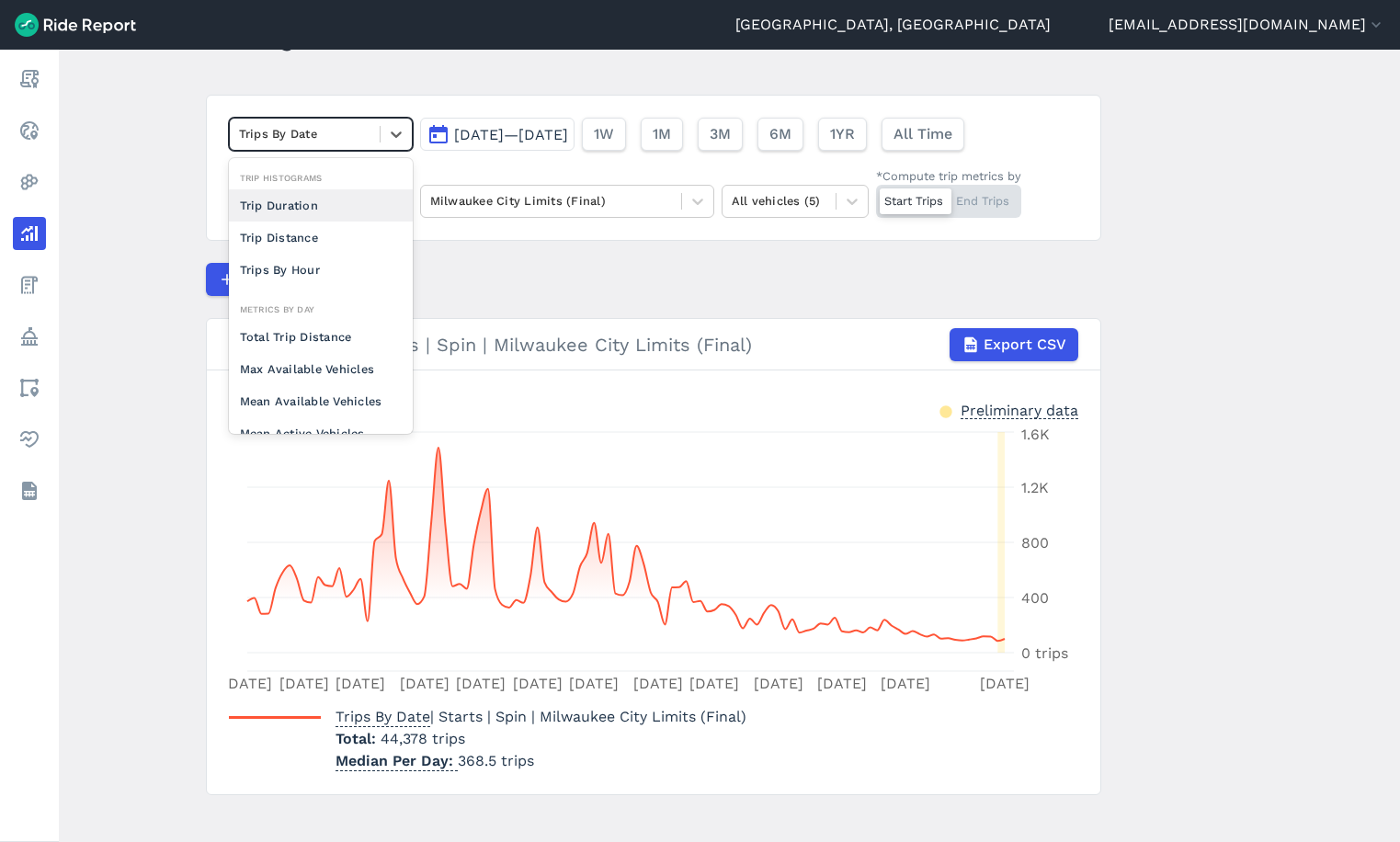
click at [300, 134] on div at bounding box center [304, 133] width 131 height 21
click at [339, 373] on div "Max Available Vehicles" at bounding box center [320, 369] width 184 height 33
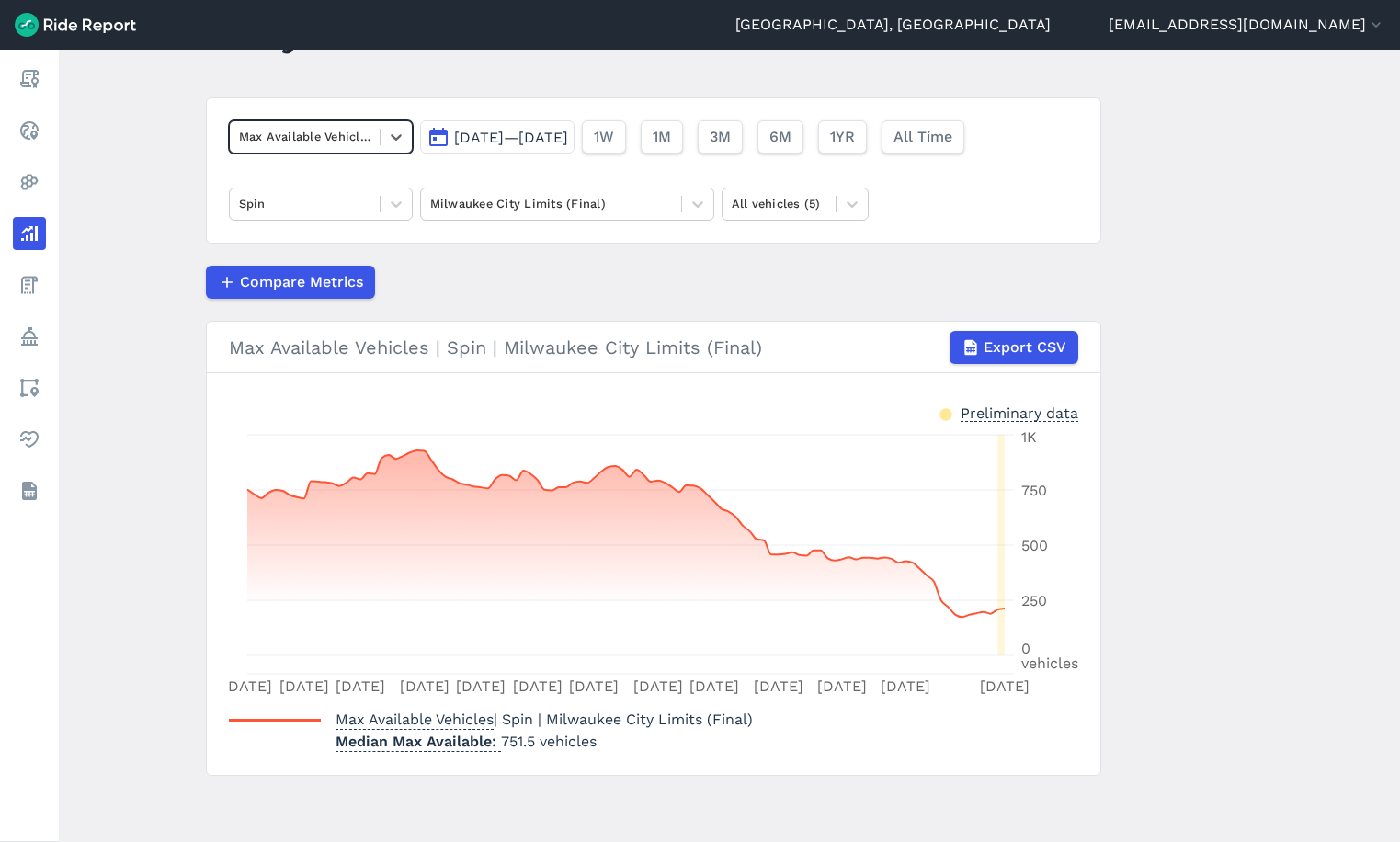
scroll to position [89, 0]
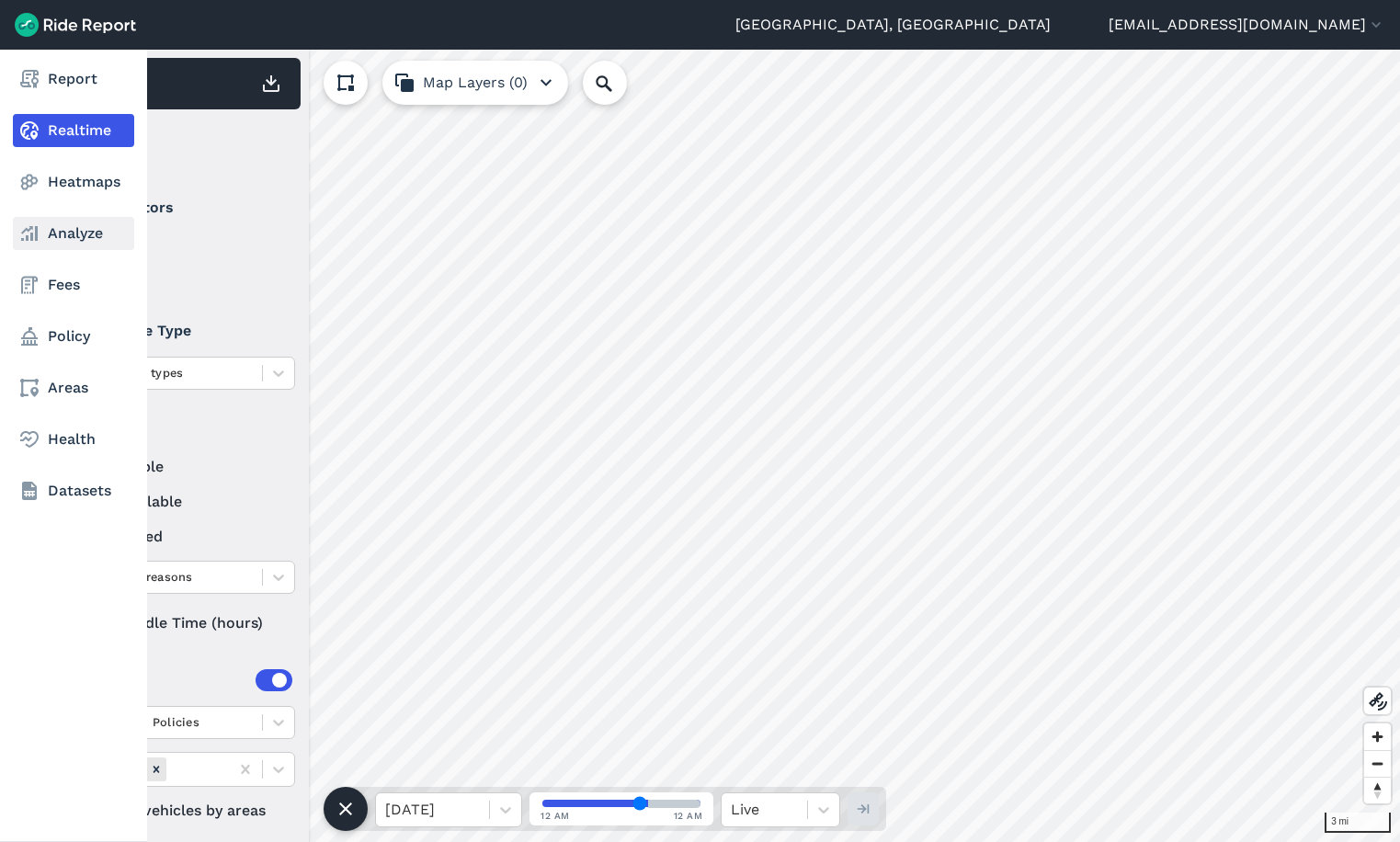
click at [48, 230] on link "Analyze" at bounding box center [73, 234] width 121 height 34
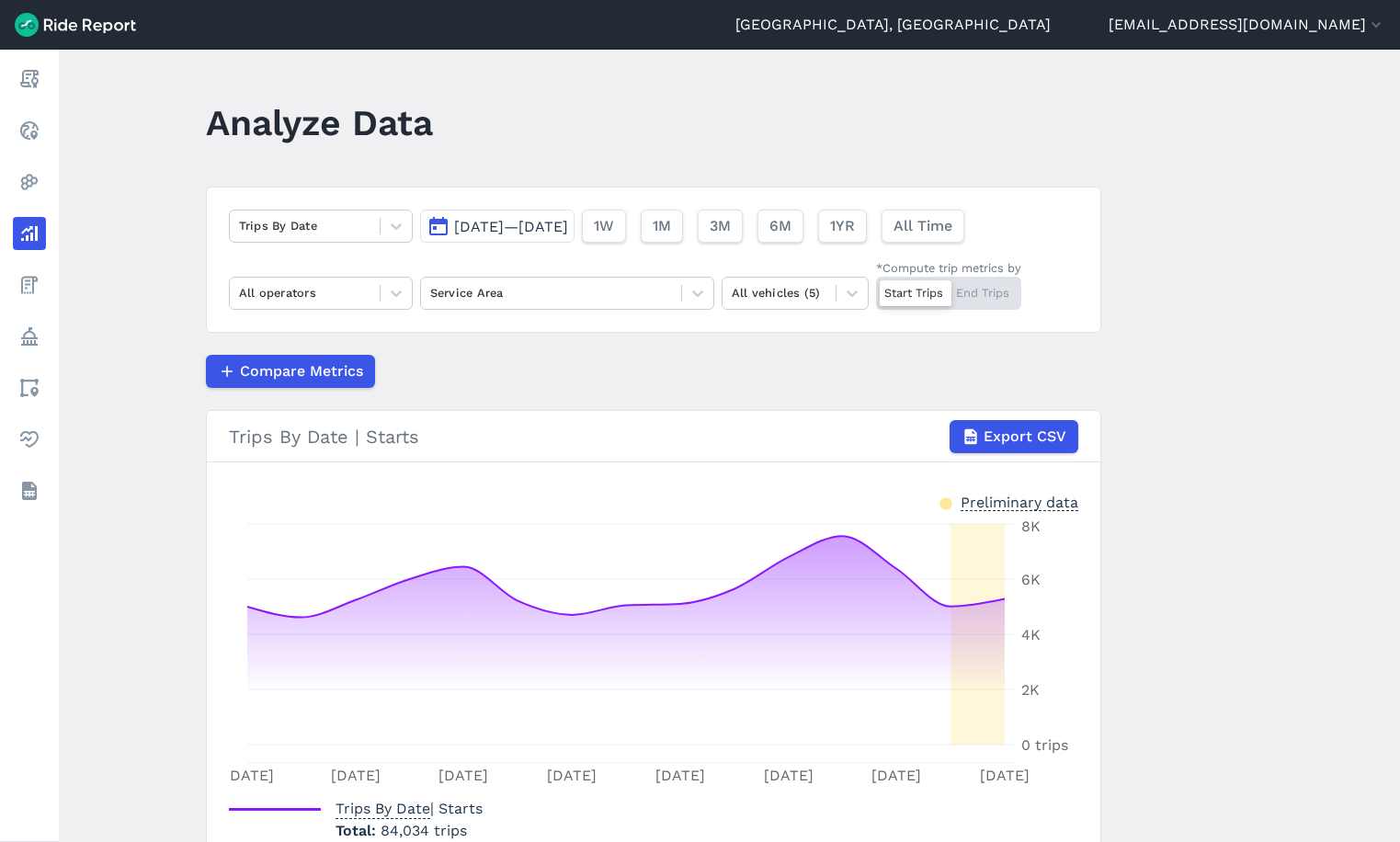
click at [503, 222] on span "[DATE]—[DATE]" at bounding box center [512, 227] width 114 height 18
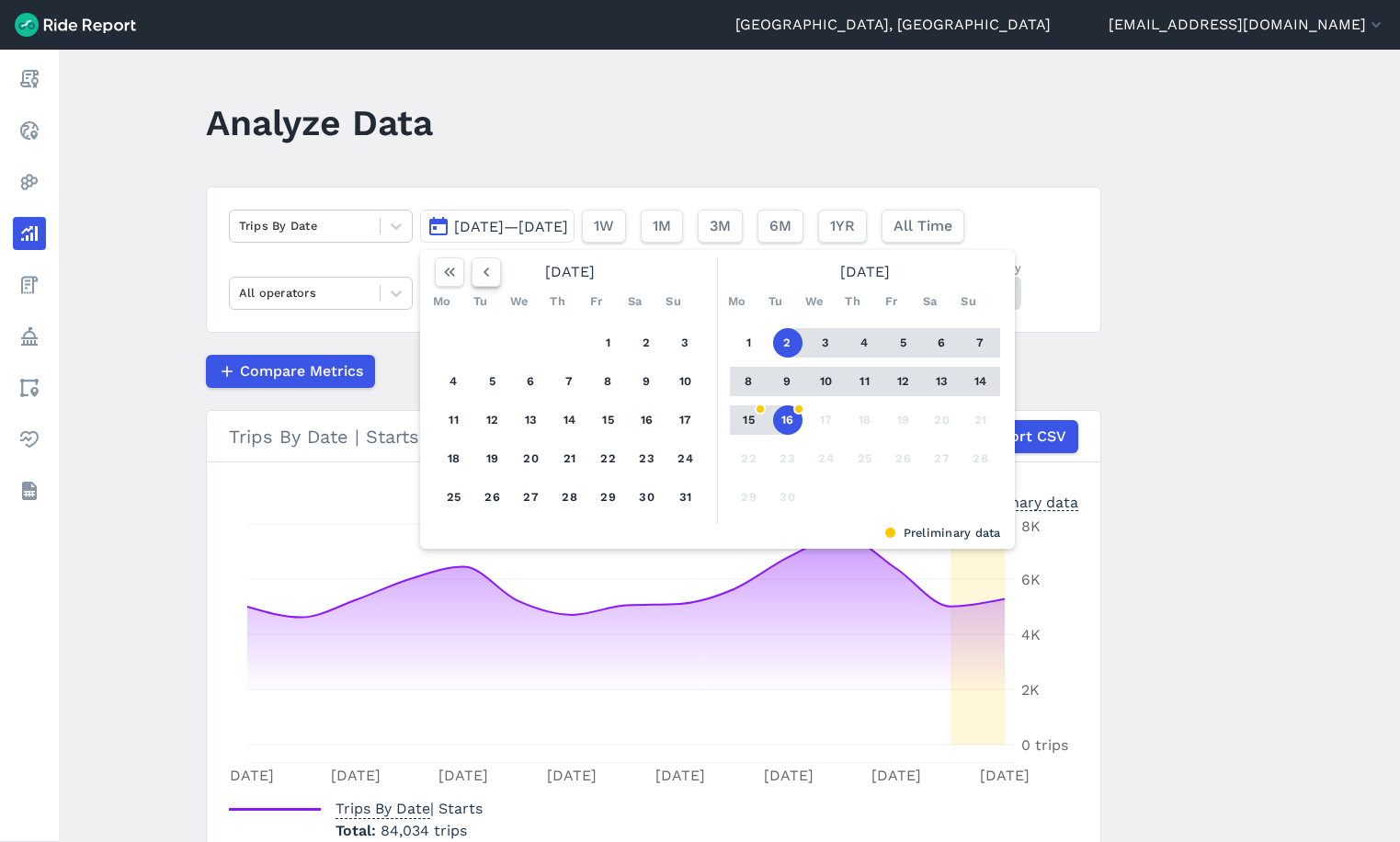
click at [483, 279] on icon "button" at bounding box center [486, 272] width 19 height 19
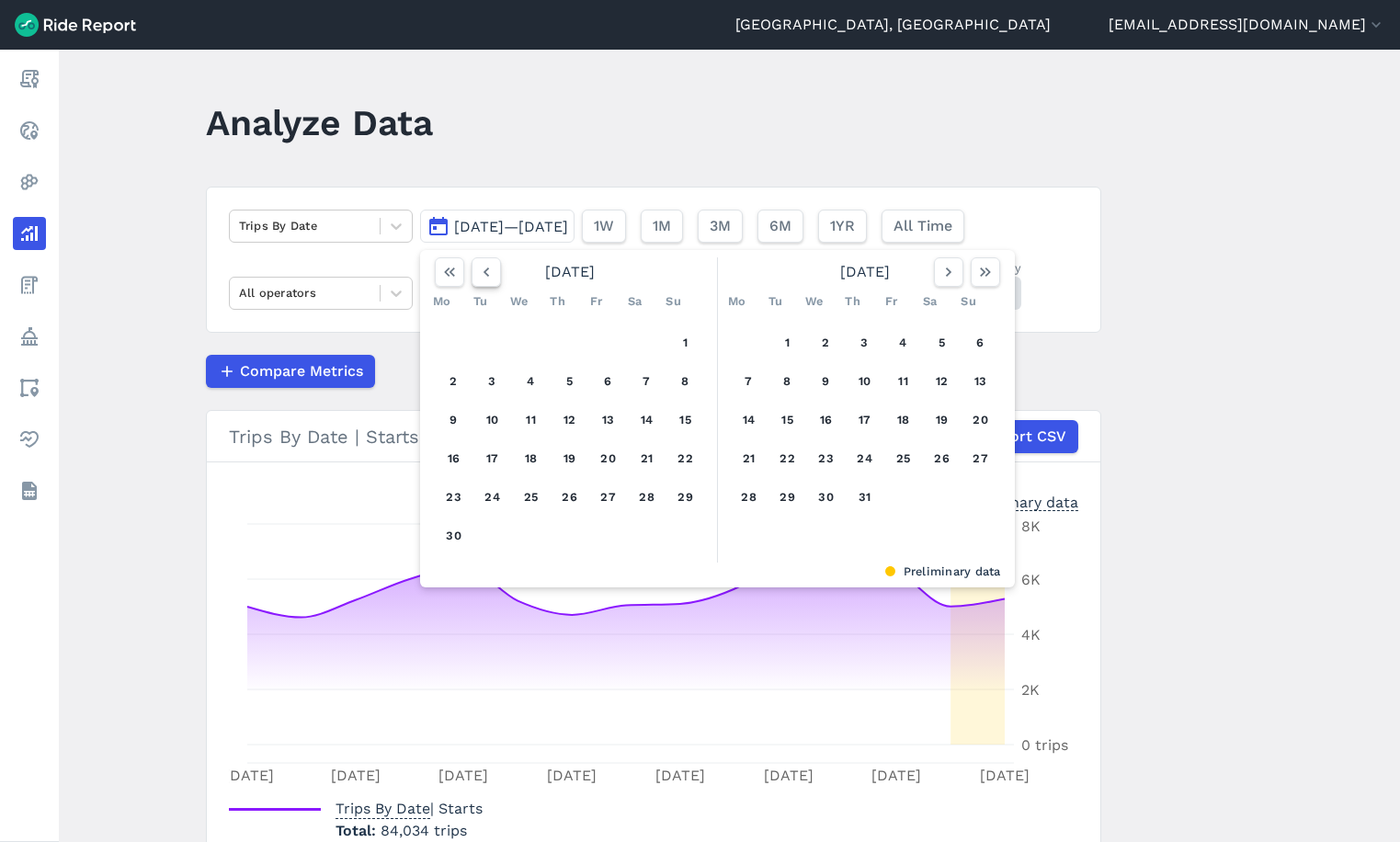
click at [483, 279] on icon "button" at bounding box center [486, 272] width 19 height 19
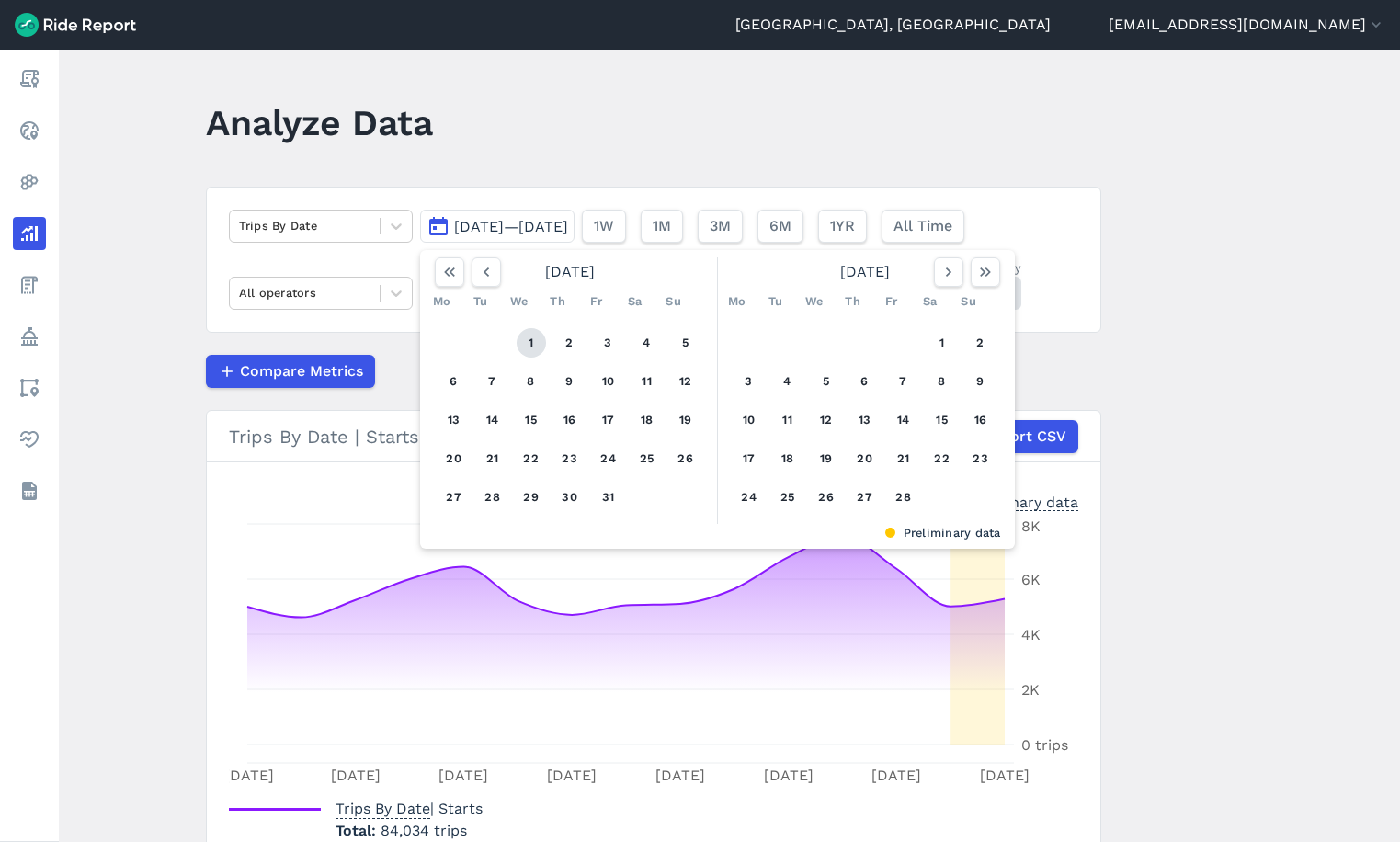
click at [519, 338] on button "1" at bounding box center [531, 343] width 30 height 30
click at [983, 270] on icon "button" at bounding box center [985, 272] width 19 height 19
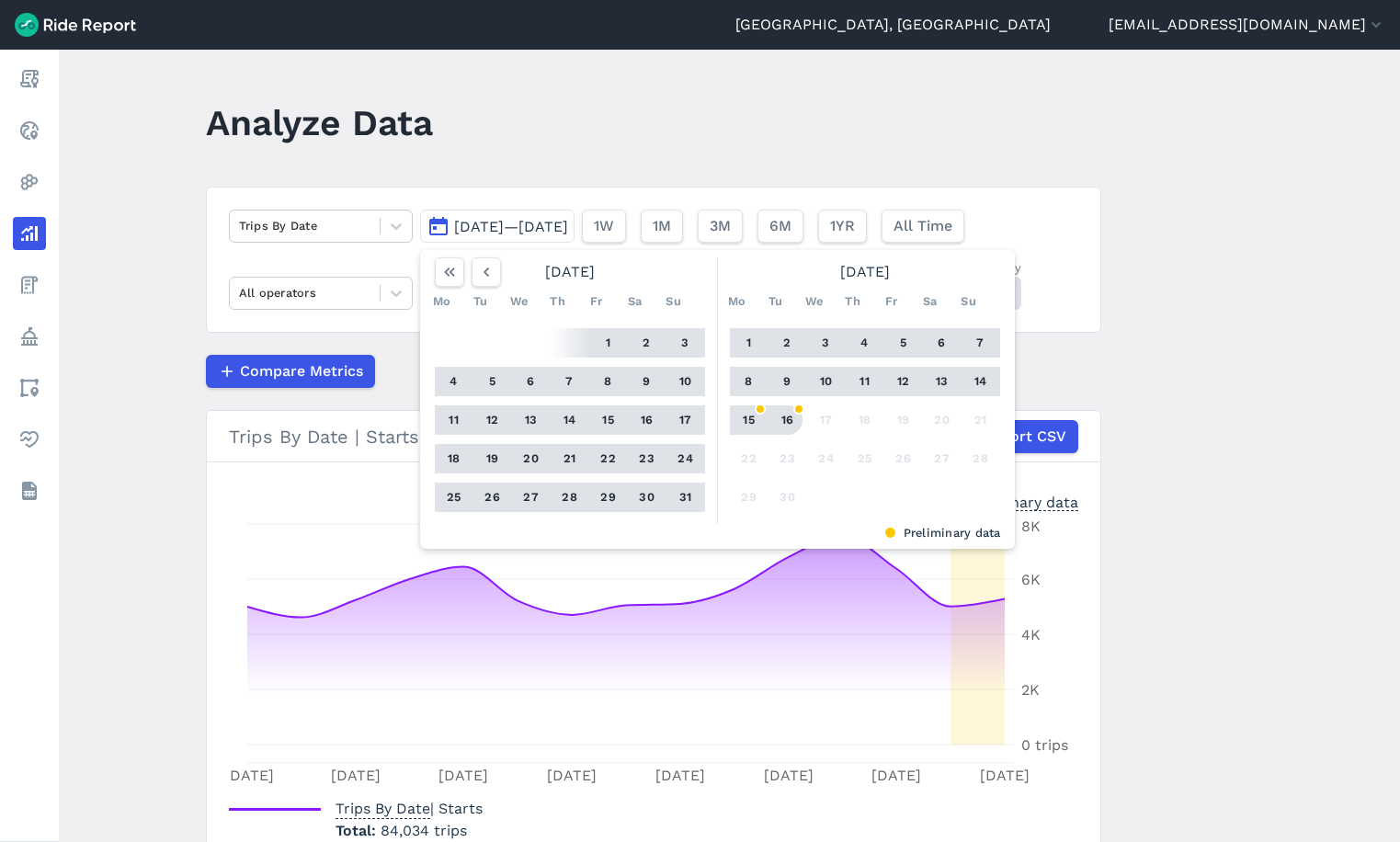
click at [781, 421] on button "16" at bounding box center [788, 420] width 30 height 30
